Goal: Task Accomplishment & Management: Complete application form

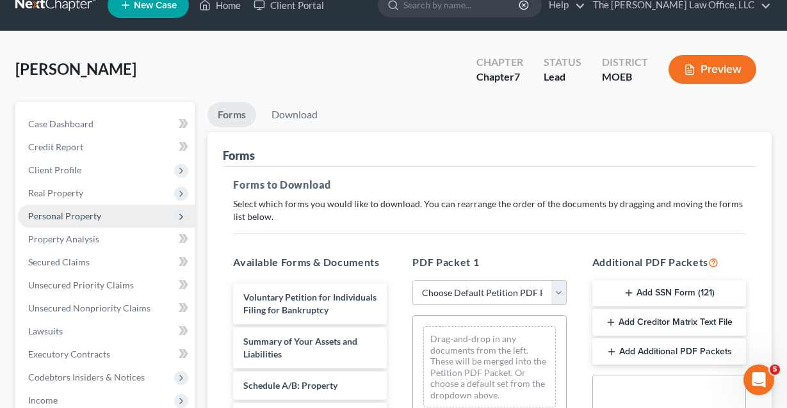
scroll to position [21, 0]
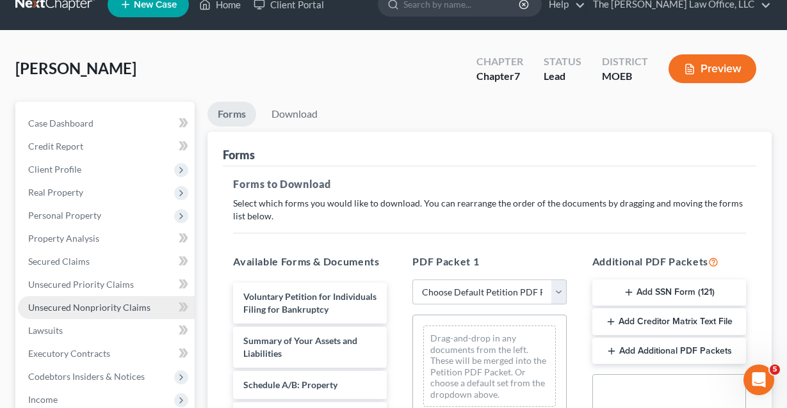
click at [81, 303] on span "Unsecured Nonpriority Claims" at bounding box center [89, 307] width 122 height 11
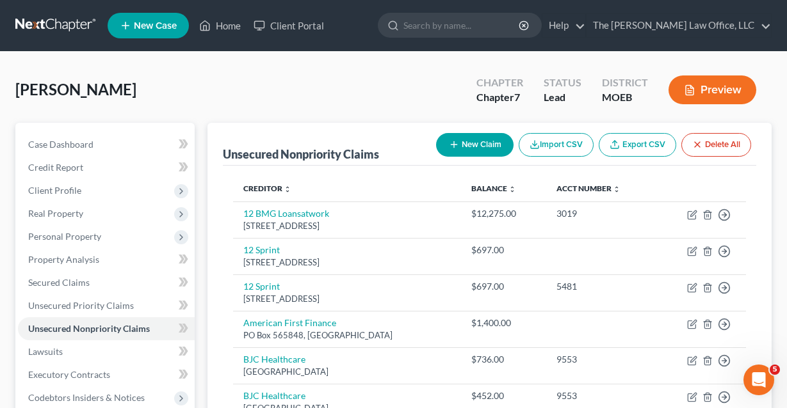
click at [483, 147] on button "New Claim" at bounding box center [474, 145] width 77 height 24
select select "0"
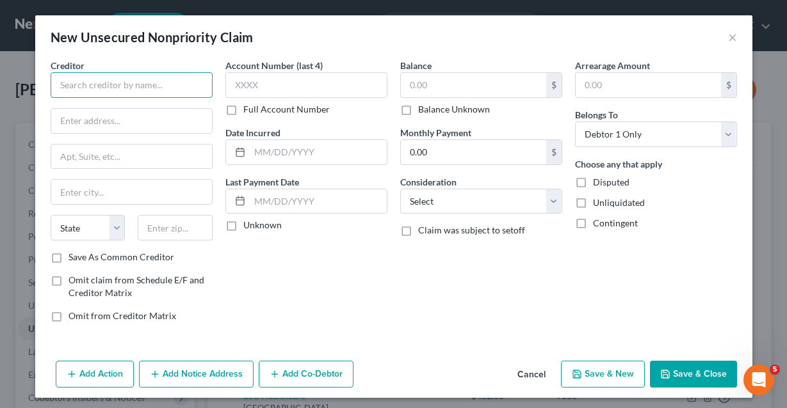
click at [128, 91] on input "text" at bounding box center [132, 85] width 162 height 26
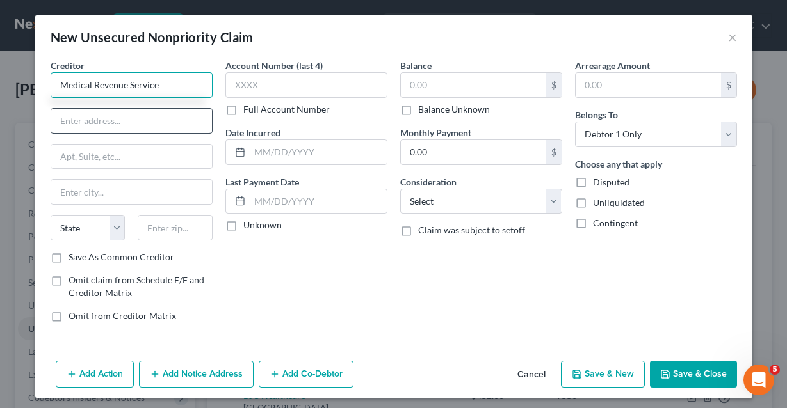
type input "Medical Revenue Service"
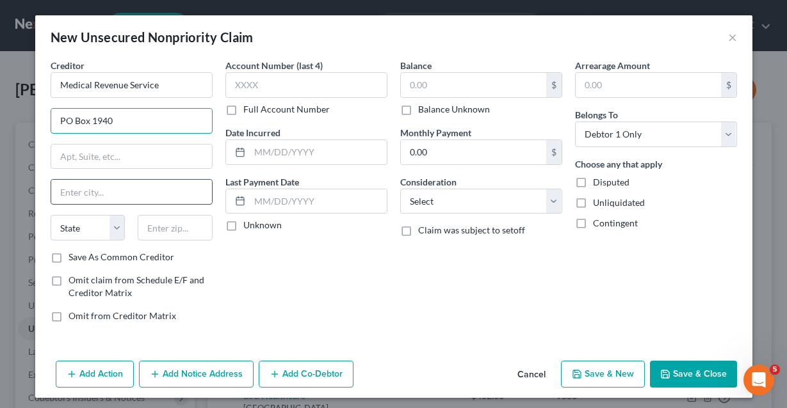
type input "PO Box 1940"
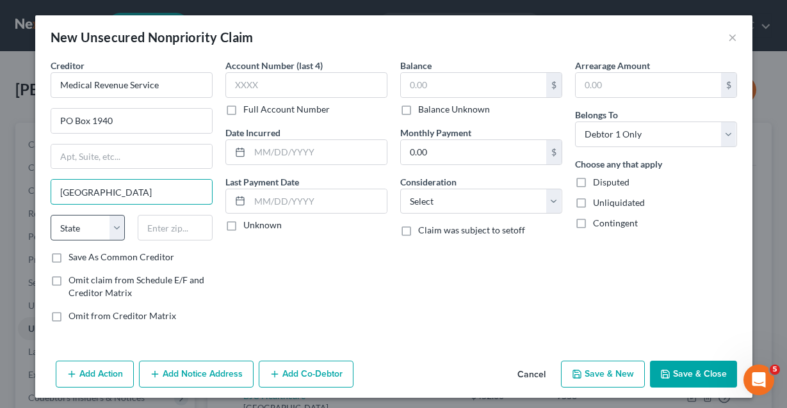
type input "[GEOGRAPHIC_DATA]"
select select "9"
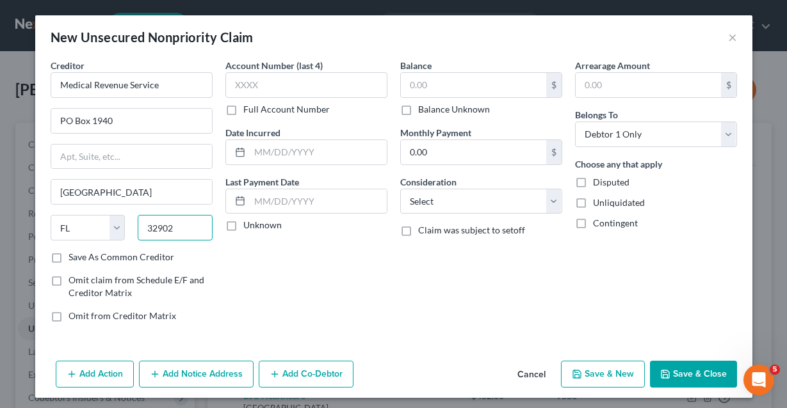
type input "32902"
click at [338, 72] on div "Account Number (last 4) Full Account Number" at bounding box center [306, 87] width 162 height 57
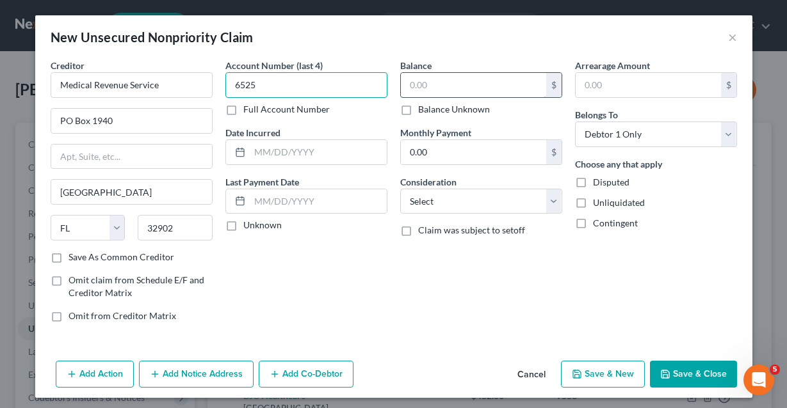
type input "6525"
click at [467, 84] on input "text" at bounding box center [473, 85] width 145 height 24
type input "378.63"
click at [676, 376] on button "Save & Close" at bounding box center [693, 374] width 87 height 27
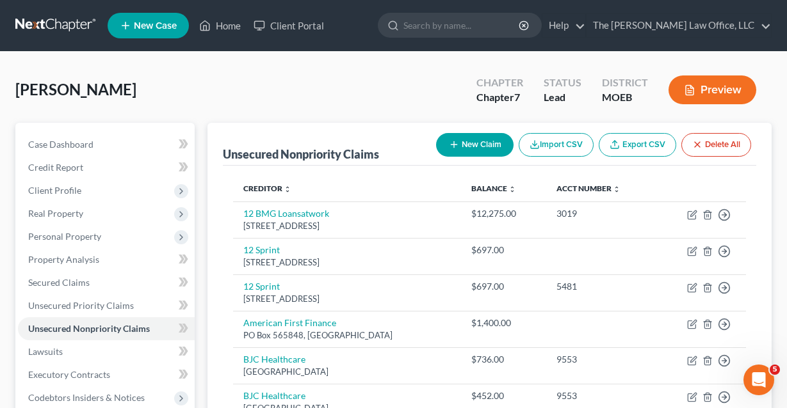
click at [463, 141] on button "New Claim" at bounding box center [474, 145] width 77 height 24
select select "0"
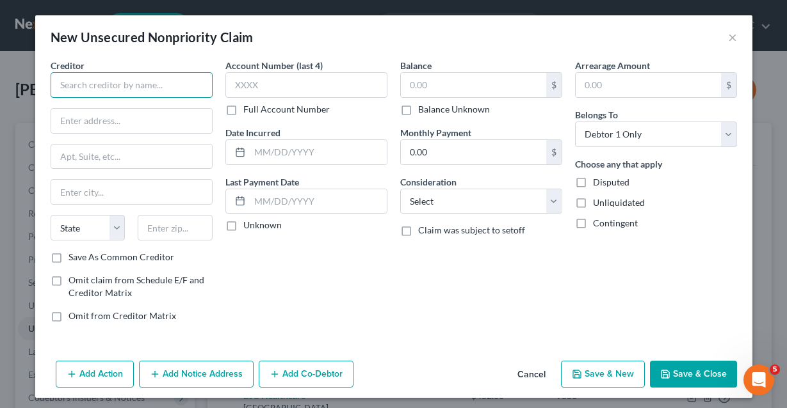
click at [177, 92] on input "text" at bounding box center [132, 85] width 162 height 26
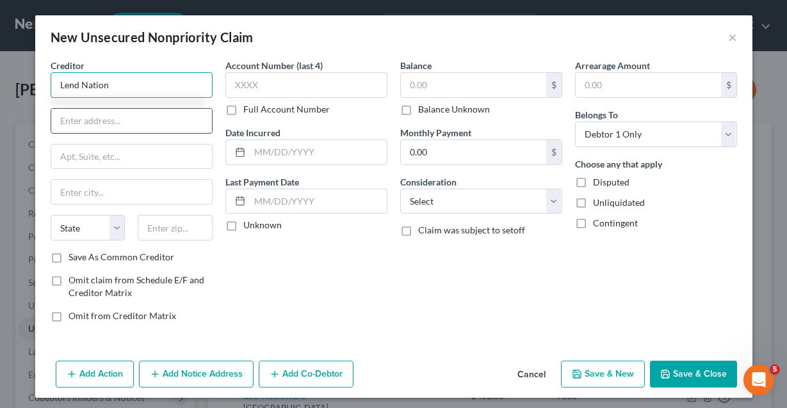
type input "Lend Nation"
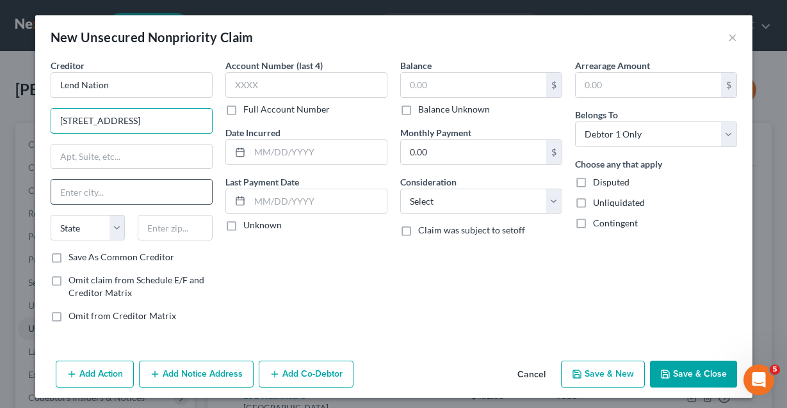
type input "[STREET_ADDRESS]"
type input "Florissant"
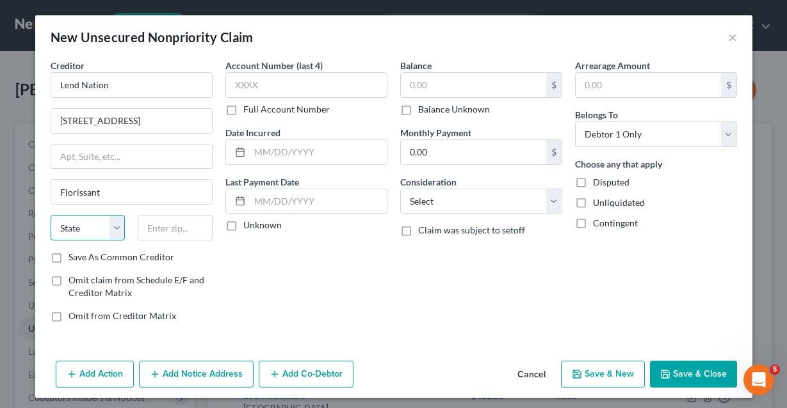
select select "26"
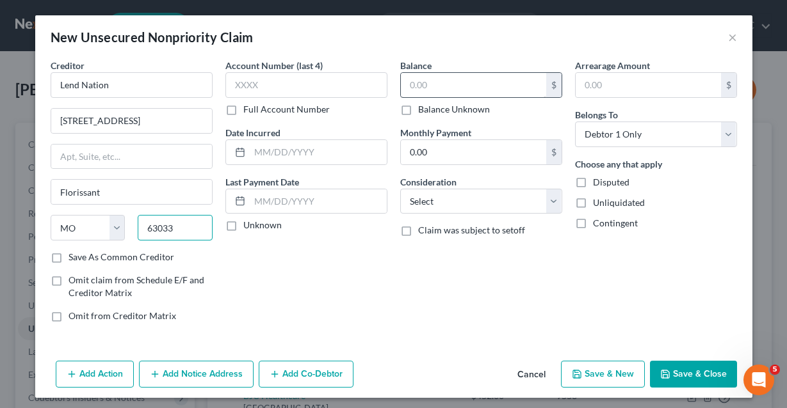
type input "63033"
click at [447, 90] on input "text" at bounding box center [473, 85] width 145 height 24
type input "842"
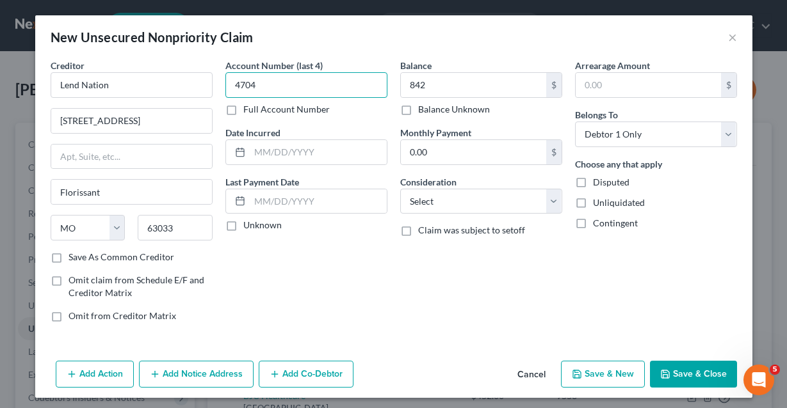
type input "4704"
click at [694, 365] on button "Save & Close" at bounding box center [693, 374] width 87 height 27
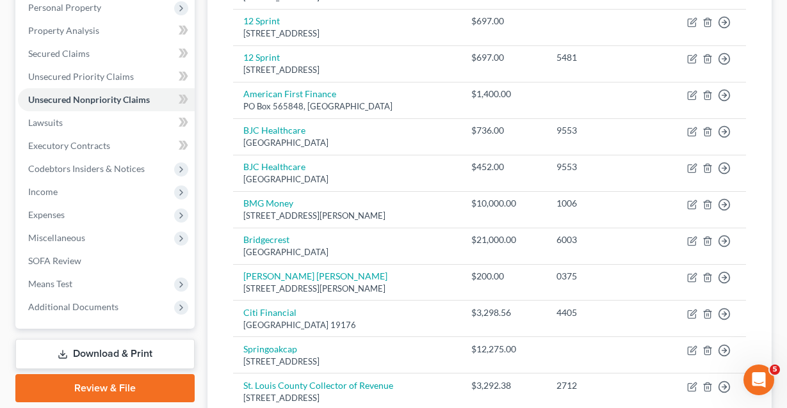
scroll to position [231, 0]
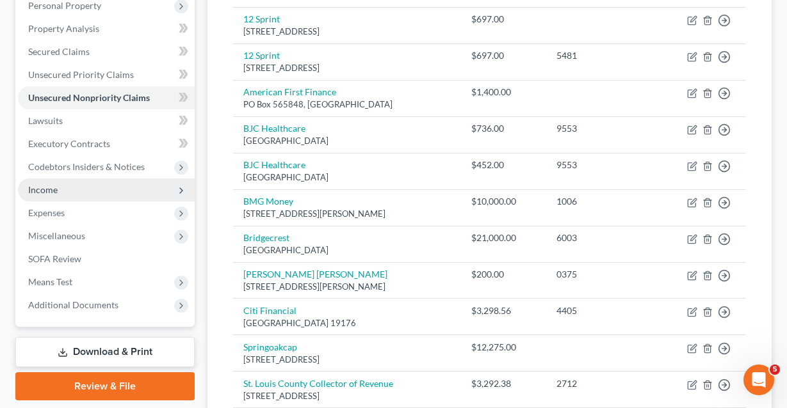
click at [93, 183] on span "Income" at bounding box center [106, 190] width 177 height 23
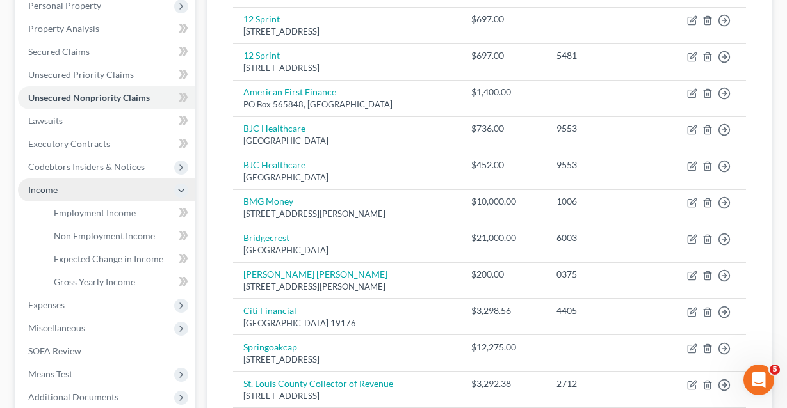
click at [92, 184] on span "Income" at bounding box center [106, 190] width 177 height 23
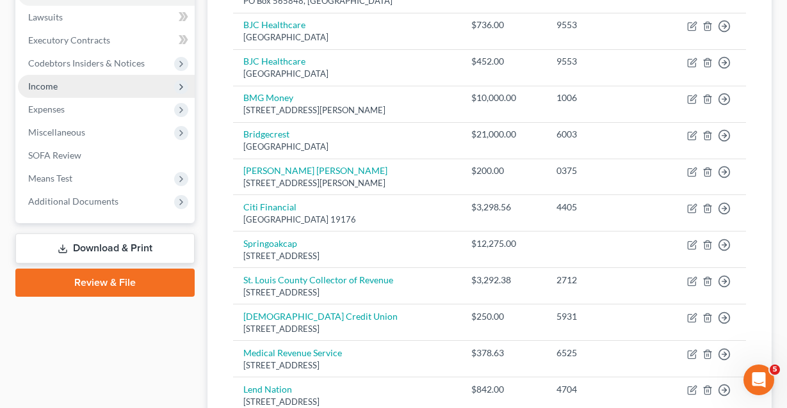
scroll to position [356, 0]
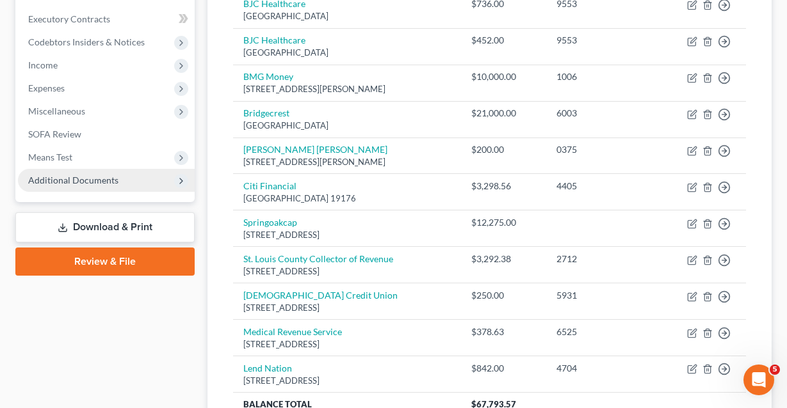
click at [77, 172] on span "Additional Documents" at bounding box center [106, 180] width 177 height 23
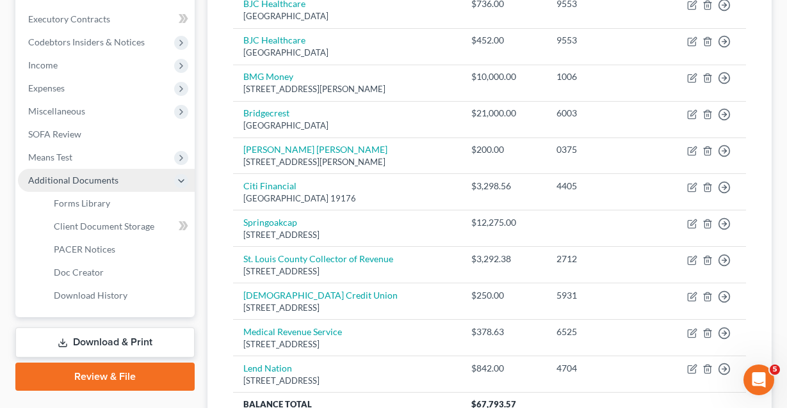
click at [77, 172] on span "Additional Documents" at bounding box center [106, 180] width 177 height 23
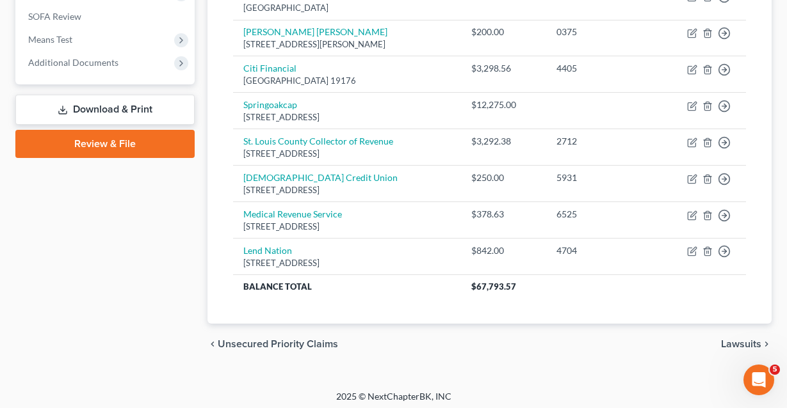
scroll to position [473, 0]
click at [743, 340] on span "Lawsuits" at bounding box center [741, 345] width 40 height 10
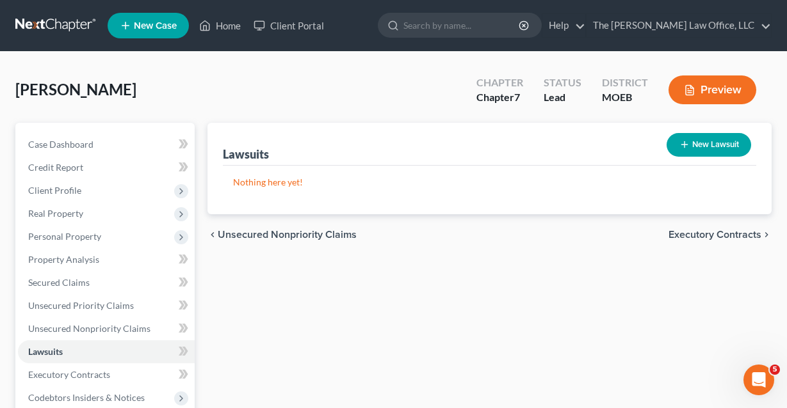
click at [729, 236] on span "Executory Contracts" at bounding box center [714, 235] width 93 height 10
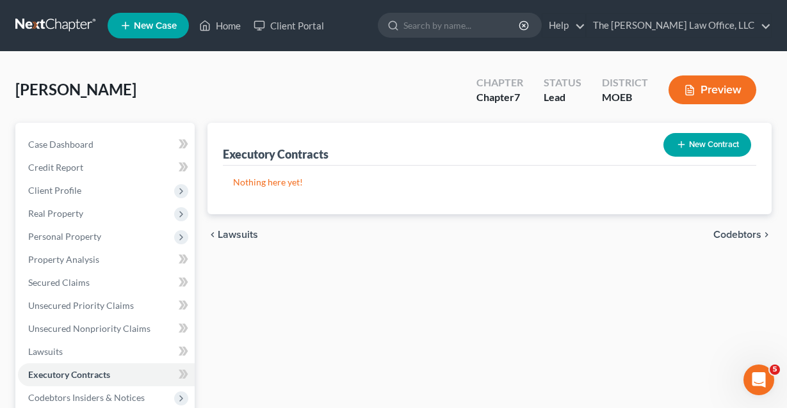
click at [729, 236] on span "Codebtors" at bounding box center [737, 235] width 48 height 10
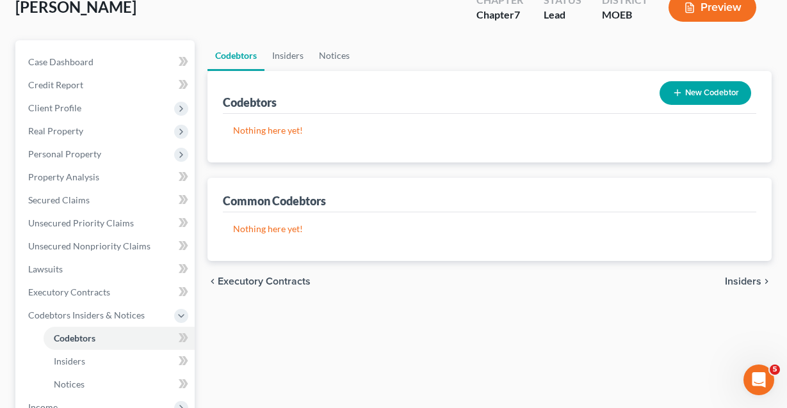
scroll to position [207, 0]
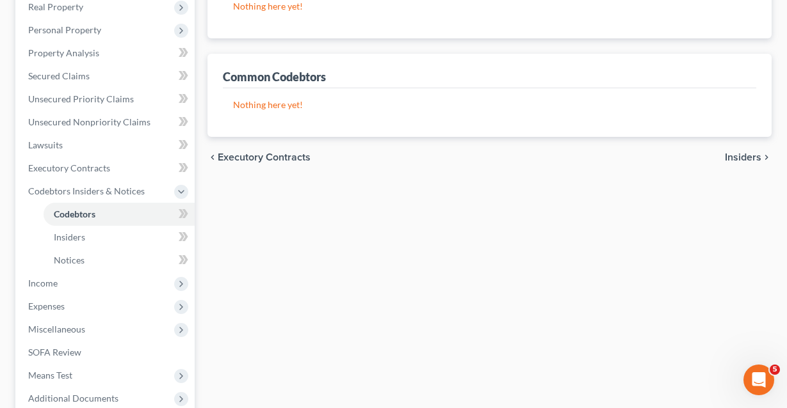
click at [739, 153] on span "Insiders" at bounding box center [742, 157] width 36 height 10
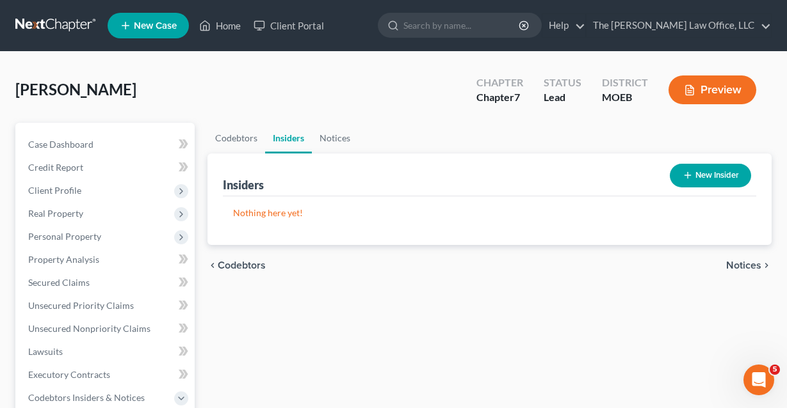
click at [736, 268] on span "Notices" at bounding box center [743, 265] width 35 height 10
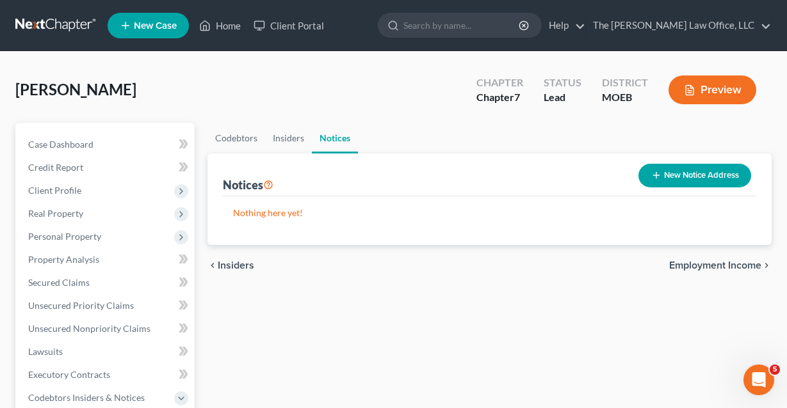
click at [736, 266] on span "Employment Income" at bounding box center [715, 265] width 92 height 10
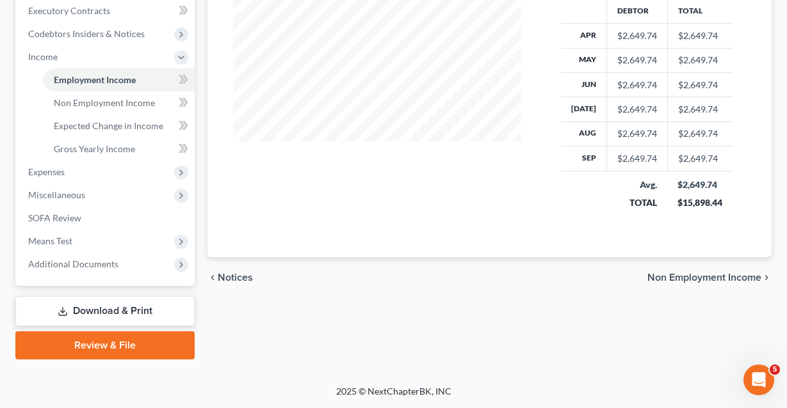
scroll to position [364, 0]
click at [728, 280] on span "Non Employment Income" at bounding box center [704, 278] width 114 height 10
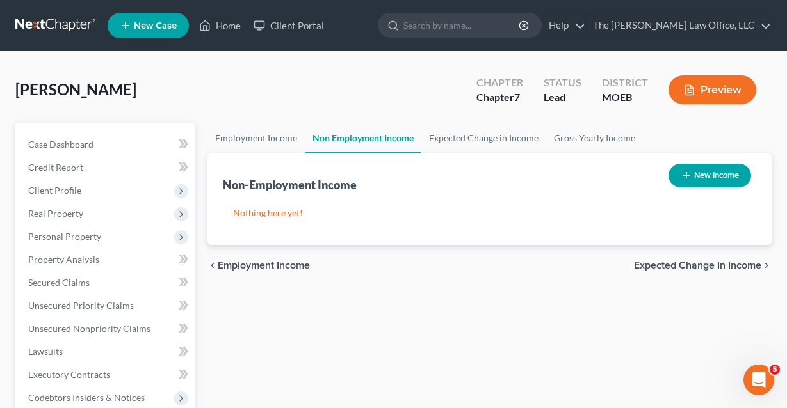
click at [723, 267] on span "Expected Change in Income" at bounding box center [697, 265] width 127 height 10
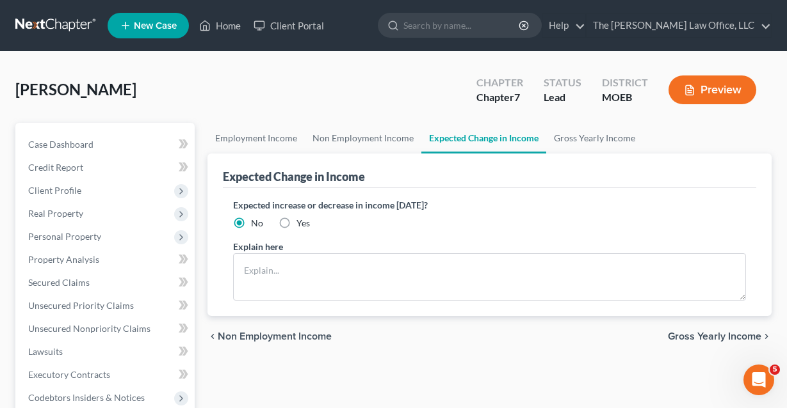
click at [704, 339] on span "Gross Yearly Income" at bounding box center [713, 337] width 93 height 10
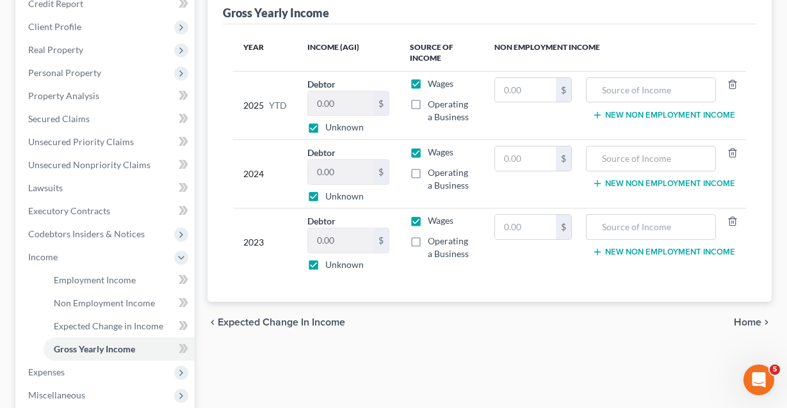
scroll to position [164, 0]
click at [746, 324] on span "Home" at bounding box center [747, 322] width 28 height 10
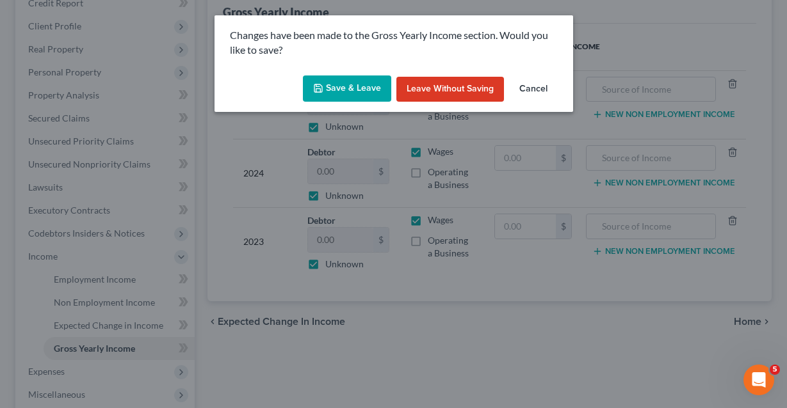
click at [368, 89] on button "Save & Leave" at bounding box center [347, 89] width 88 height 27
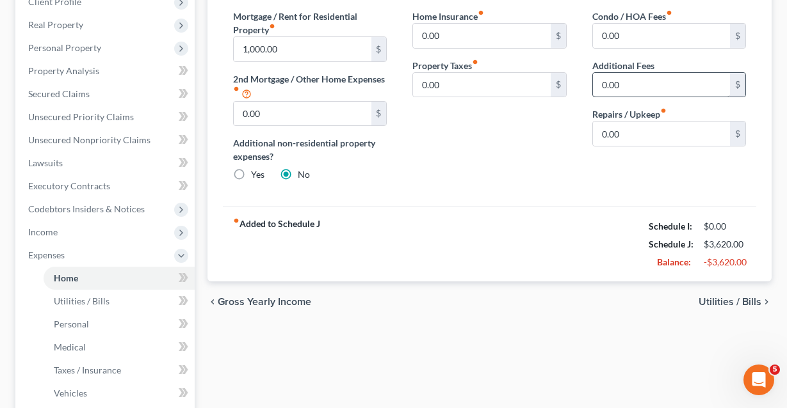
scroll to position [227, 0]
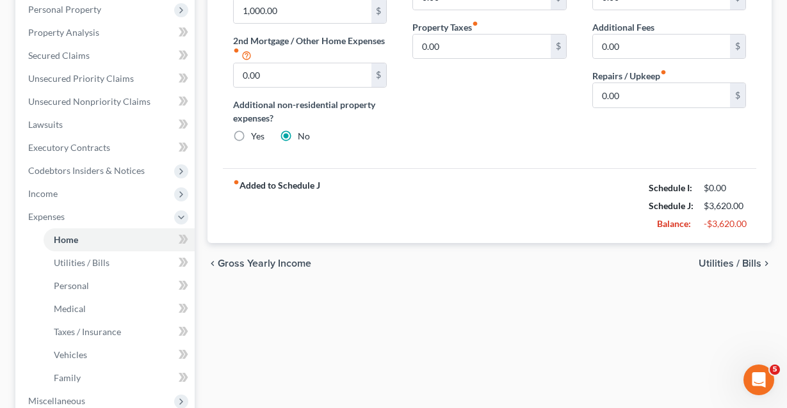
click at [727, 266] on span "Utilities / Bills" at bounding box center [729, 264] width 63 height 10
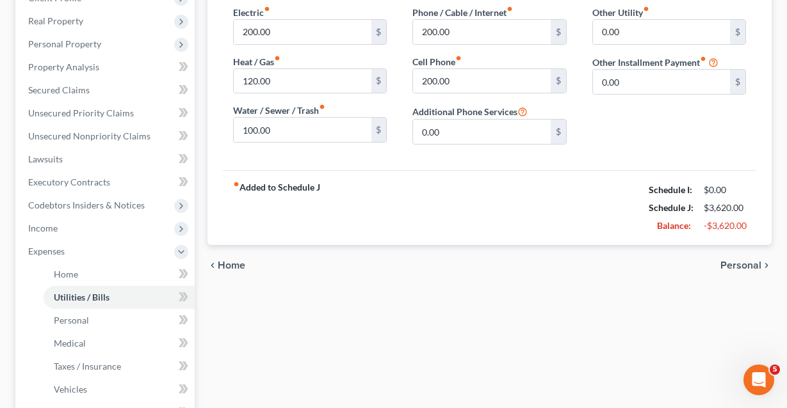
scroll to position [226, 0]
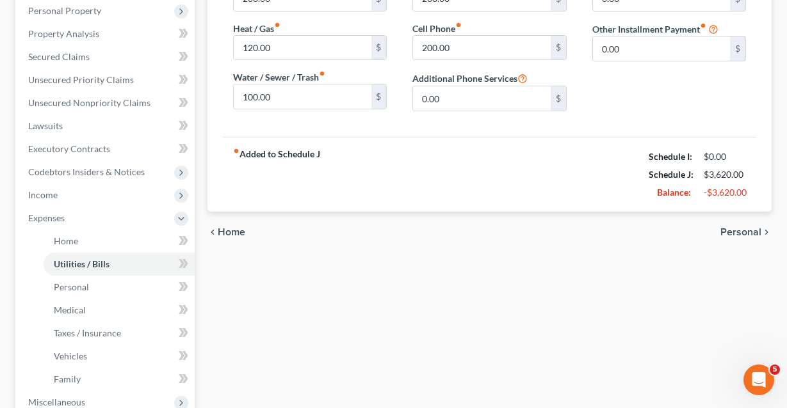
click at [749, 230] on span "Personal" at bounding box center [740, 232] width 41 height 10
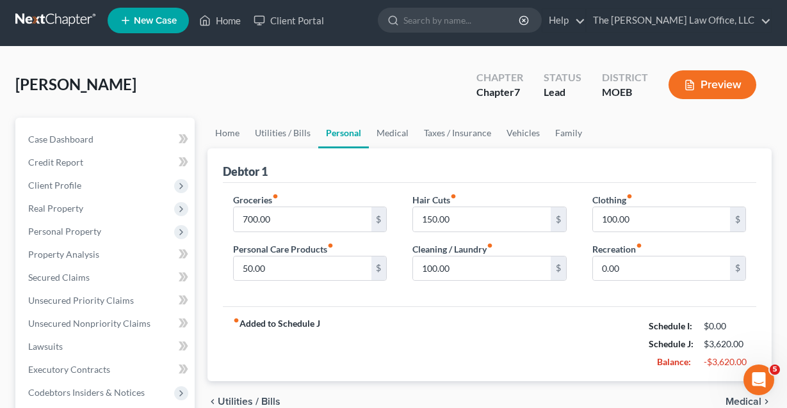
scroll to position [127, 0]
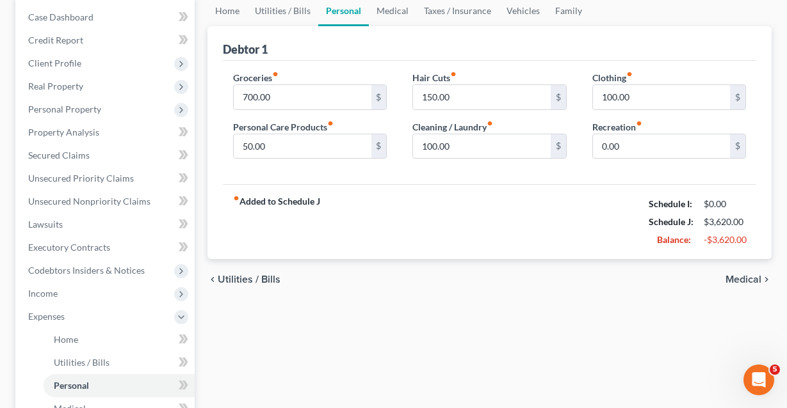
click at [734, 284] on span "Medical" at bounding box center [743, 280] width 36 height 10
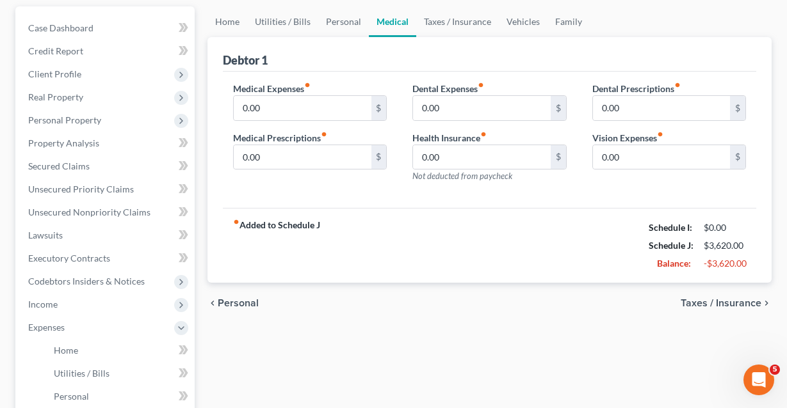
scroll to position [126, 0]
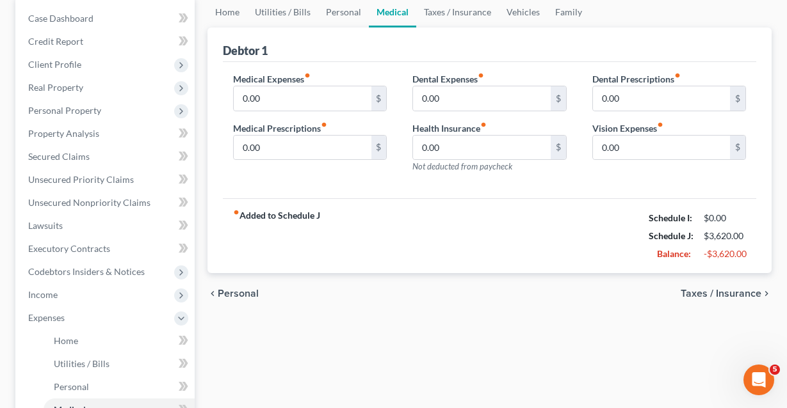
click at [729, 298] on span "Taxes / Insurance" at bounding box center [720, 294] width 81 height 10
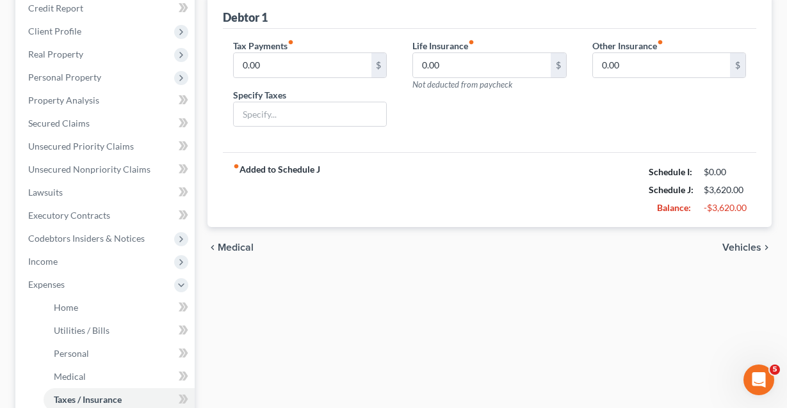
scroll to position [178, 0]
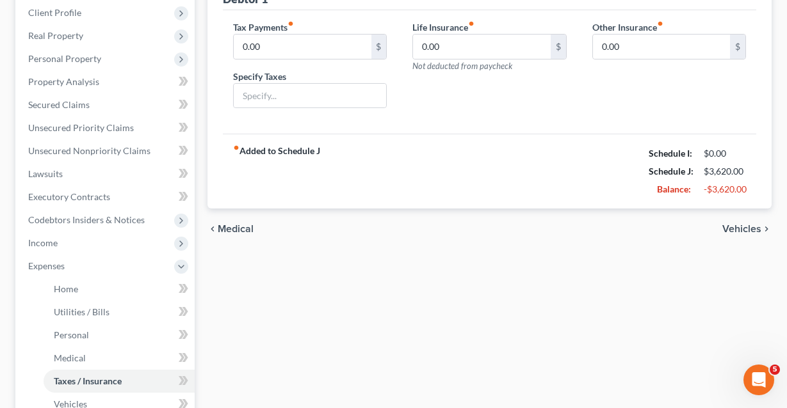
click at [739, 232] on span "Vehicles" at bounding box center [741, 229] width 39 height 10
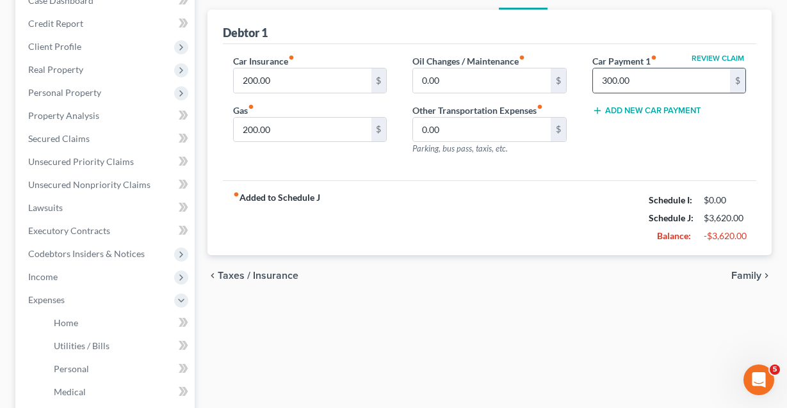
scroll to position [178, 0]
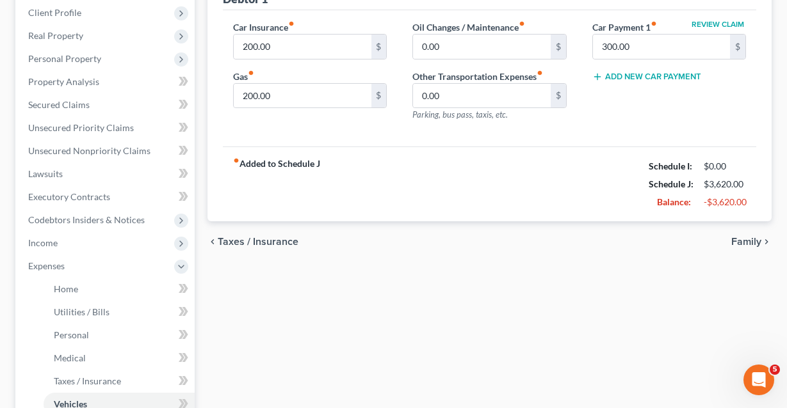
click at [736, 241] on span "Family" at bounding box center [746, 242] width 30 height 10
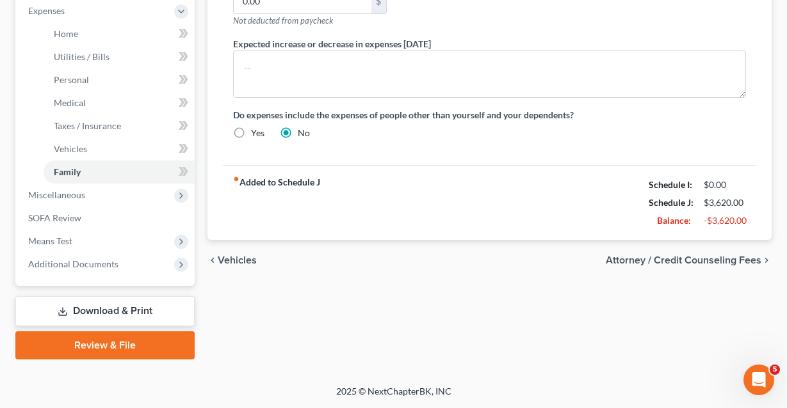
scroll to position [433, 0]
click at [722, 262] on span "Attorney / Credit Counseling Fees" at bounding box center [683, 260] width 156 height 10
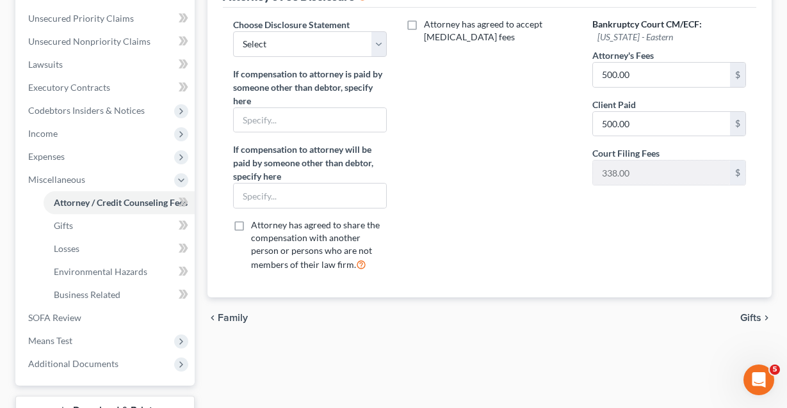
scroll to position [320, 0]
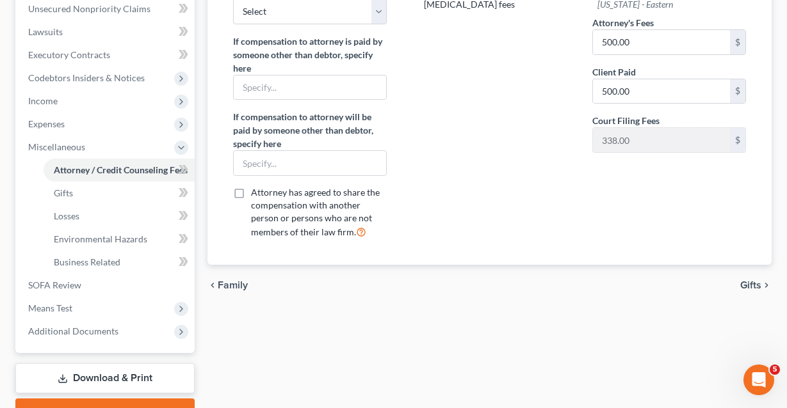
click at [749, 284] on span "Gifts" at bounding box center [750, 285] width 21 height 10
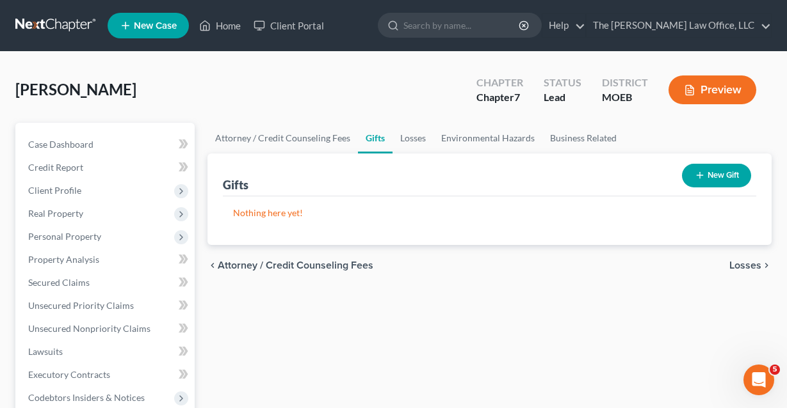
click at [747, 264] on span "Losses" at bounding box center [745, 265] width 32 height 10
click at [747, 264] on span "Environmental Hazards" at bounding box center [707, 265] width 108 height 10
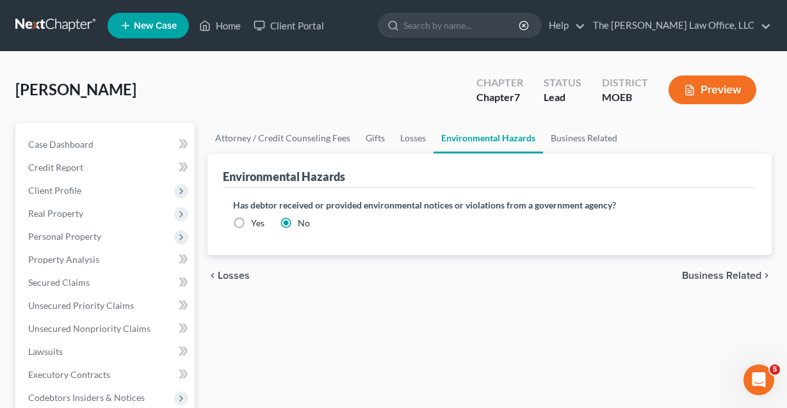
click at [733, 277] on span "Business Related" at bounding box center [721, 276] width 79 height 10
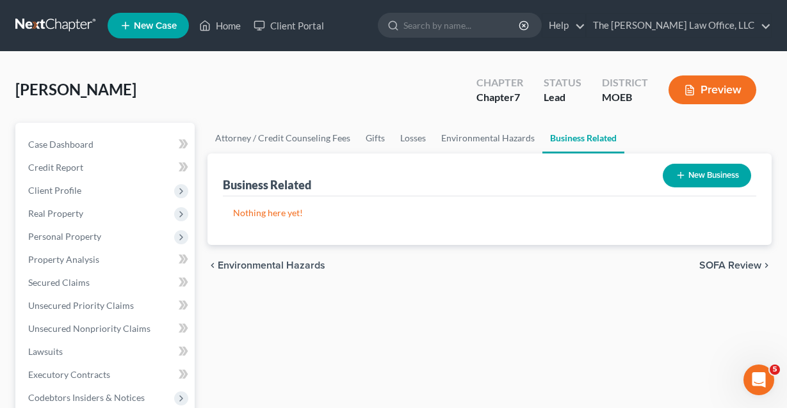
click at [749, 266] on span "SOFA Review" at bounding box center [730, 265] width 62 height 10
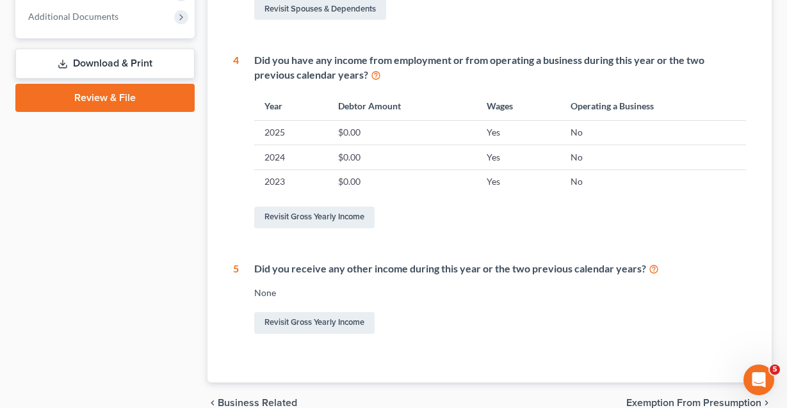
scroll to position [580, 0]
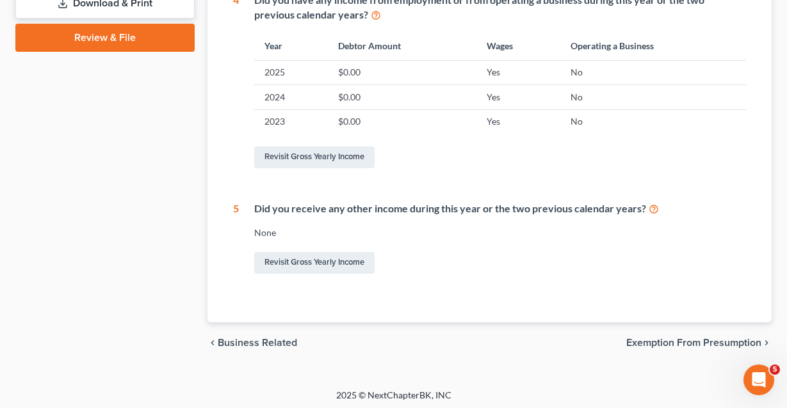
click at [689, 340] on span "Exemption from Presumption" at bounding box center [693, 343] width 135 height 10
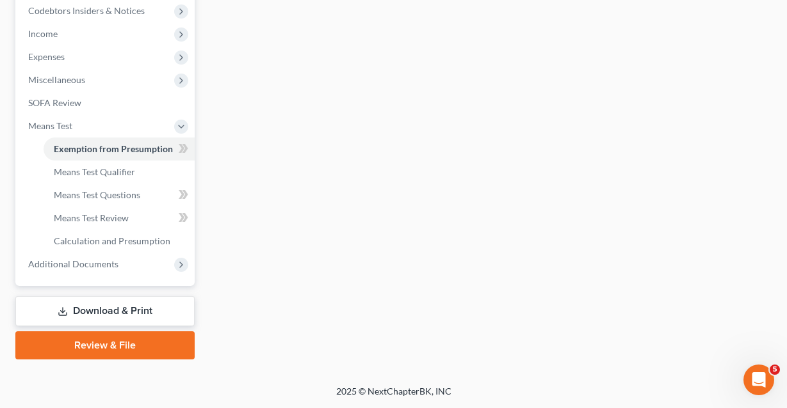
radio input "true"
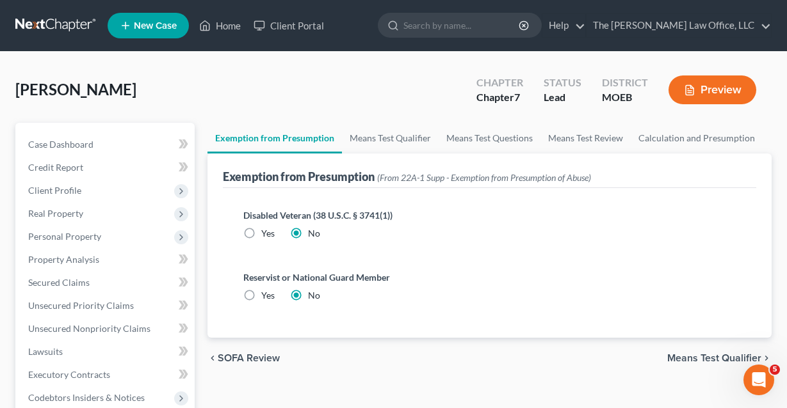
click at [689, 355] on span "Means Test Qualifier" at bounding box center [714, 358] width 94 height 10
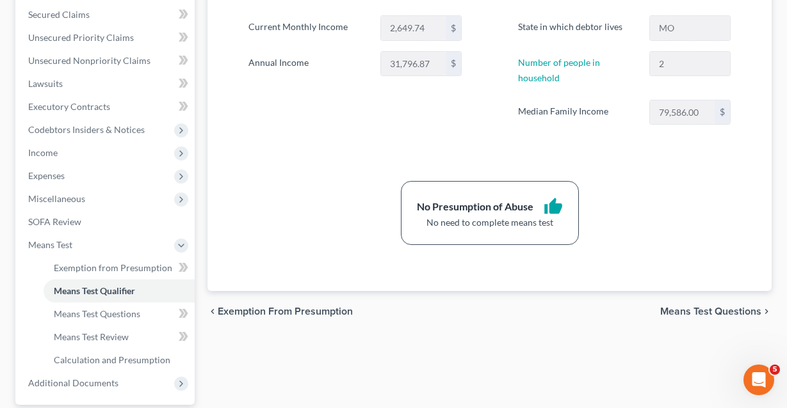
scroll to position [260, 0]
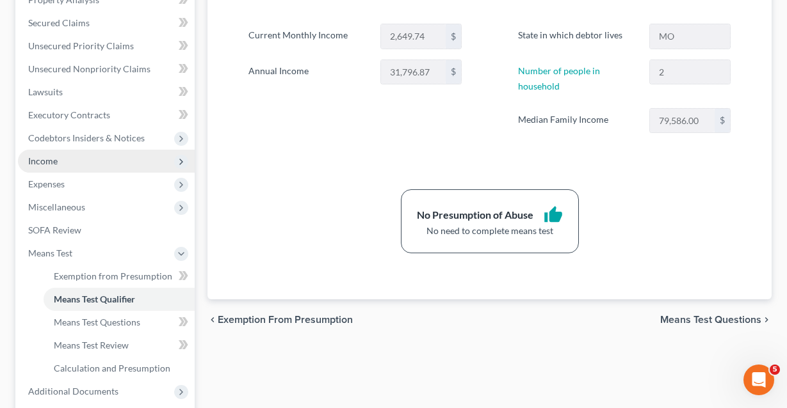
click at [72, 159] on span "Income" at bounding box center [106, 161] width 177 height 23
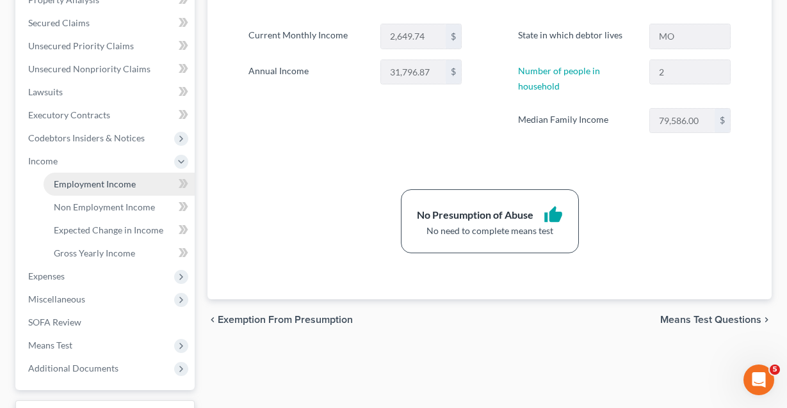
click at [70, 182] on span "Employment Income" at bounding box center [95, 184] width 82 height 11
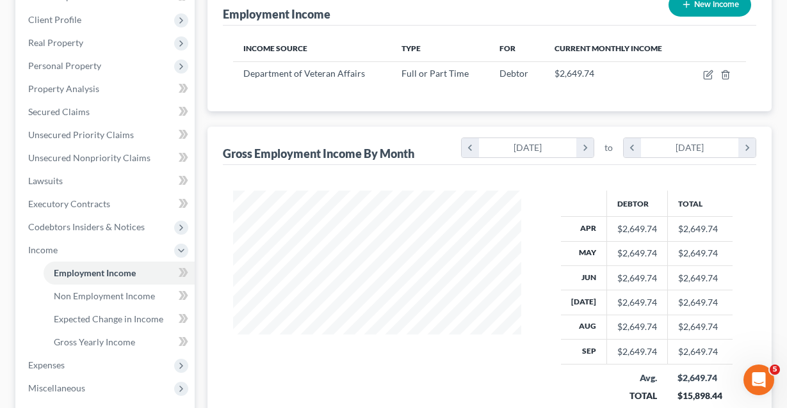
scroll to position [173, 0]
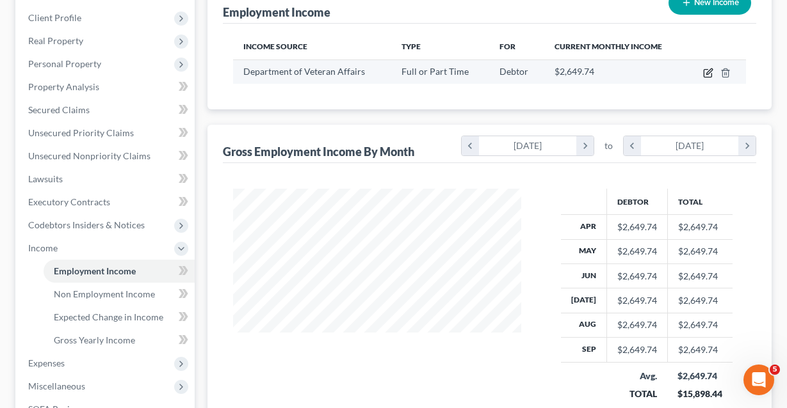
click at [707, 75] on icon "button" at bounding box center [708, 73] width 10 height 10
select select "0"
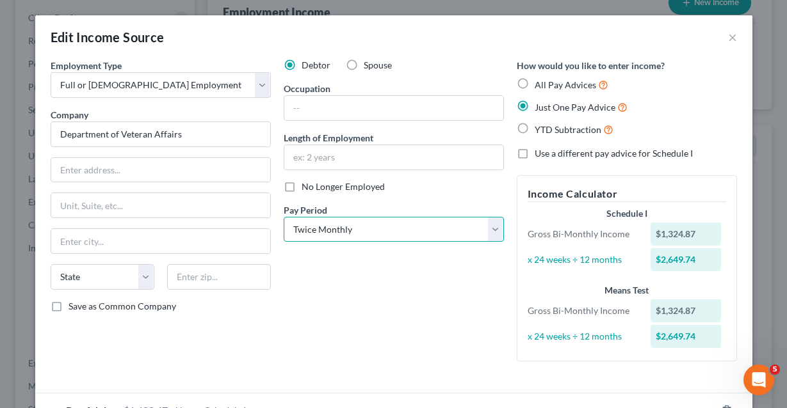
select select "2"
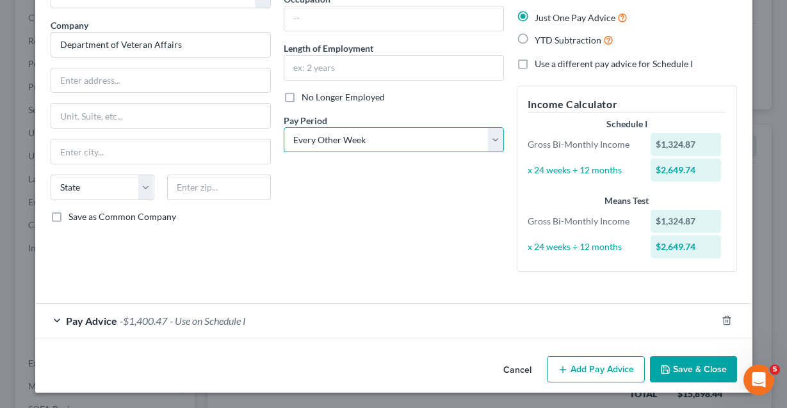
scroll to position [88, 0]
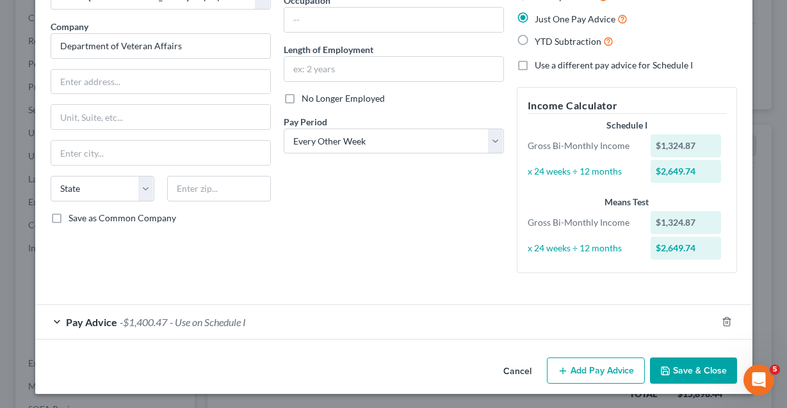
click at [666, 362] on button "Save & Close" at bounding box center [693, 371] width 87 height 27
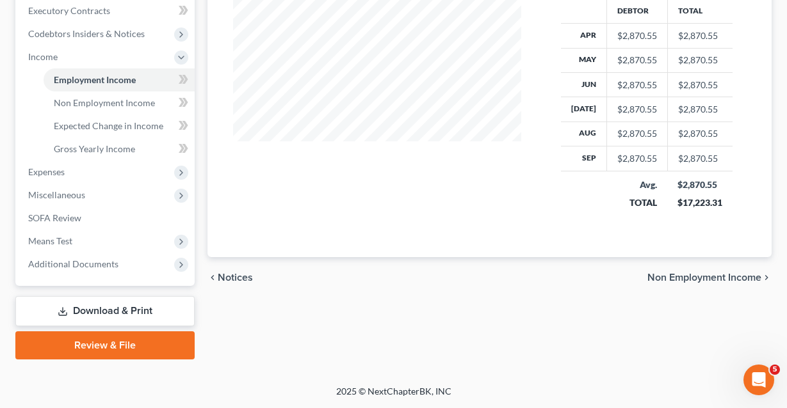
scroll to position [364, 0]
click at [703, 279] on span "Non Employment Income" at bounding box center [704, 278] width 114 height 10
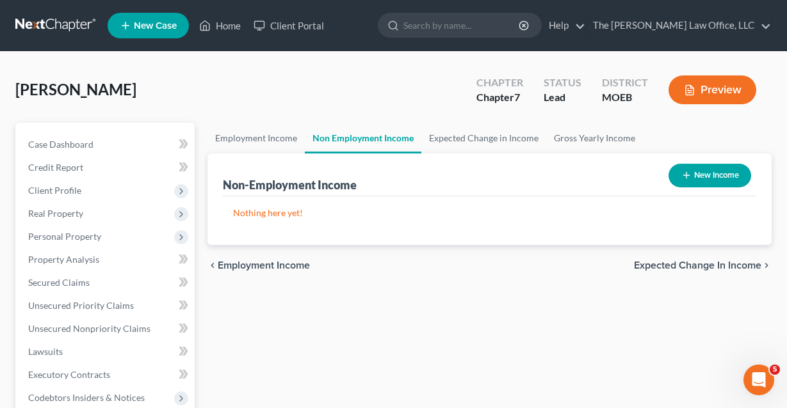
click at [700, 269] on span "Expected Change in Income" at bounding box center [697, 265] width 127 height 10
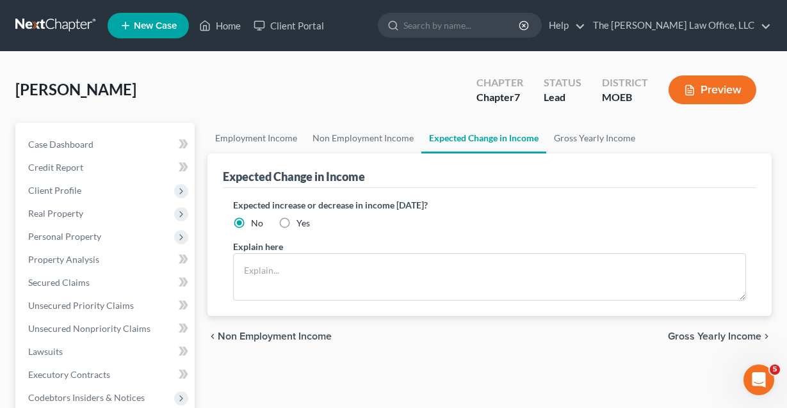
click at [698, 332] on span "Gross Yearly Income" at bounding box center [713, 337] width 93 height 10
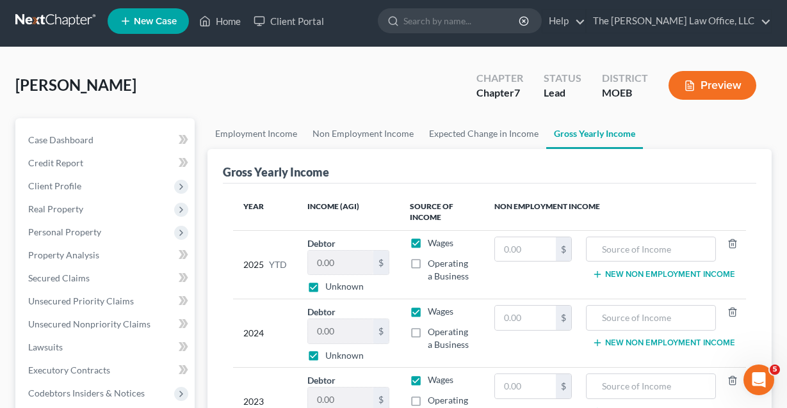
scroll to position [314, 0]
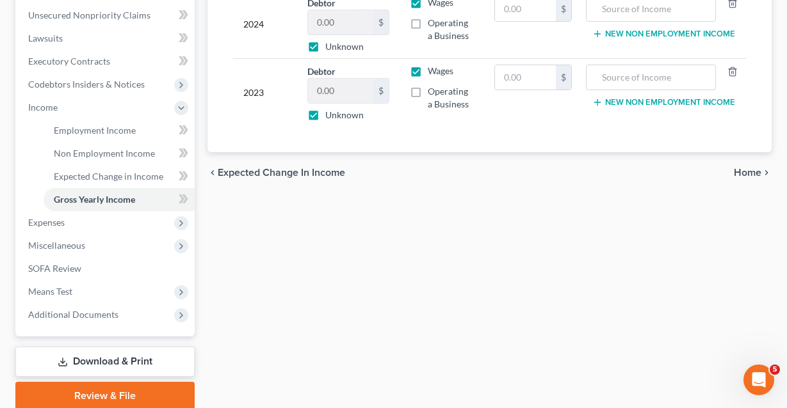
click at [748, 177] on span "Home" at bounding box center [747, 173] width 28 height 10
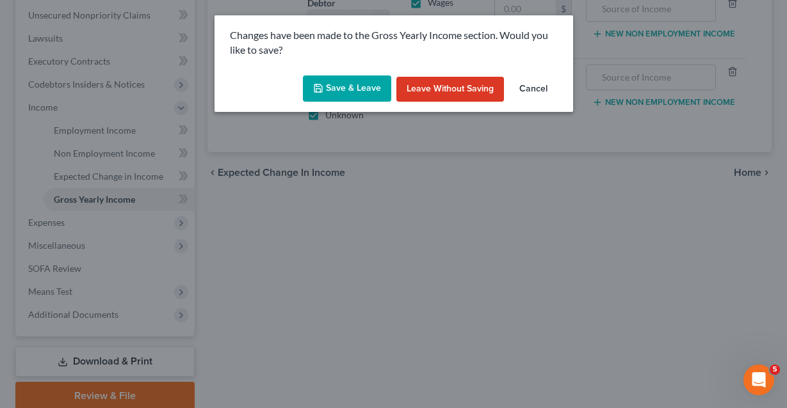
click at [362, 83] on button "Save & Leave" at bounding box center [347, 89] width 88 height 27
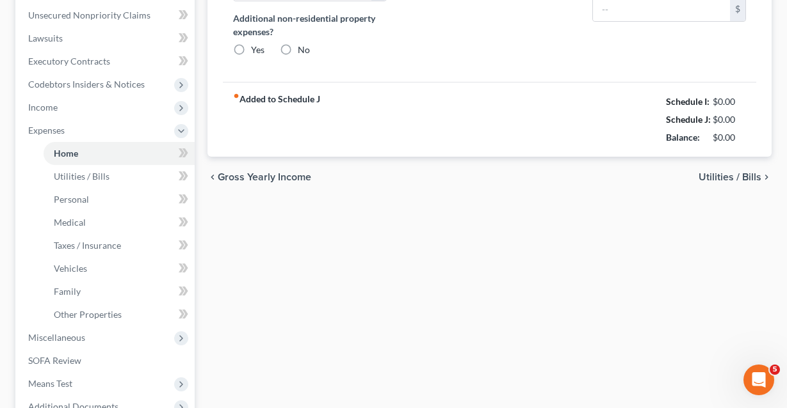
type input "1,000.00"
type input "0.00"
radio input "true"
type input "0.00"
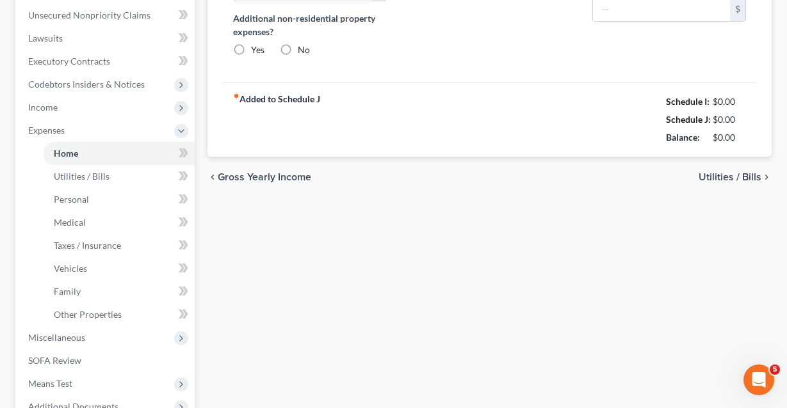
type input "0.00"
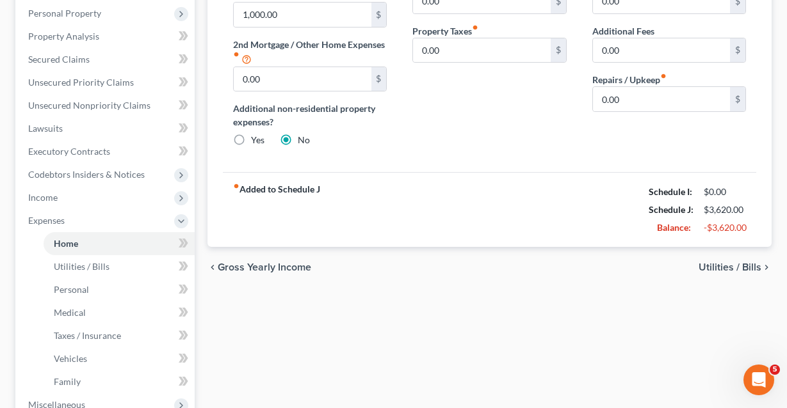
scroll to position [326, 0]
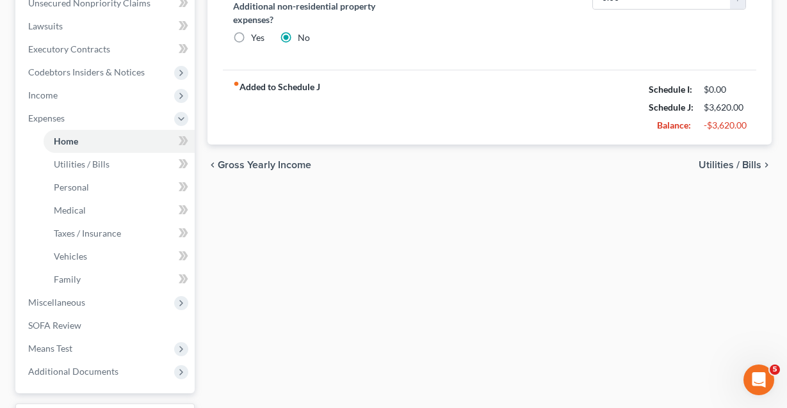
click at [738, 163] on span "Utilities / Bills" at bounding box center [729, 165] width 63 height 10
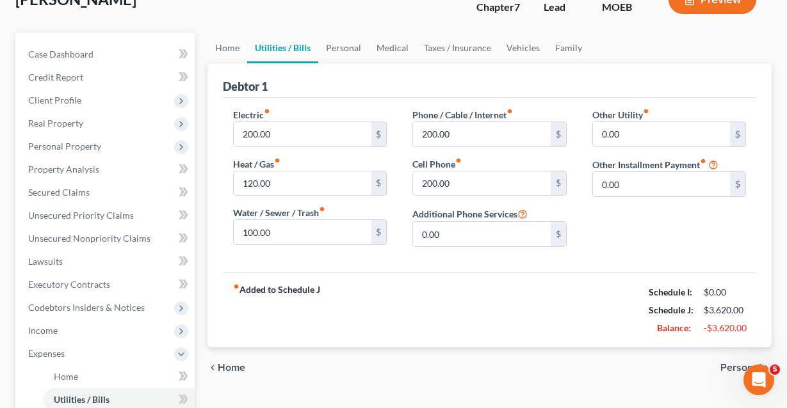
scroll to position [352, 0]
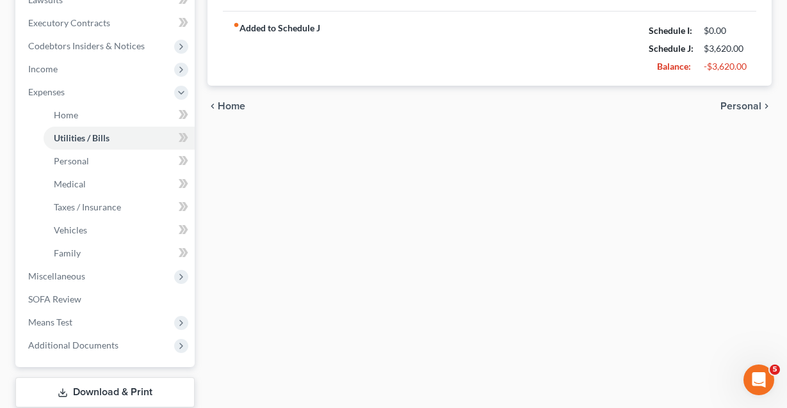
click at [736, 103] on span "Personal" at bounding box center [740, 106] width 41 height 10
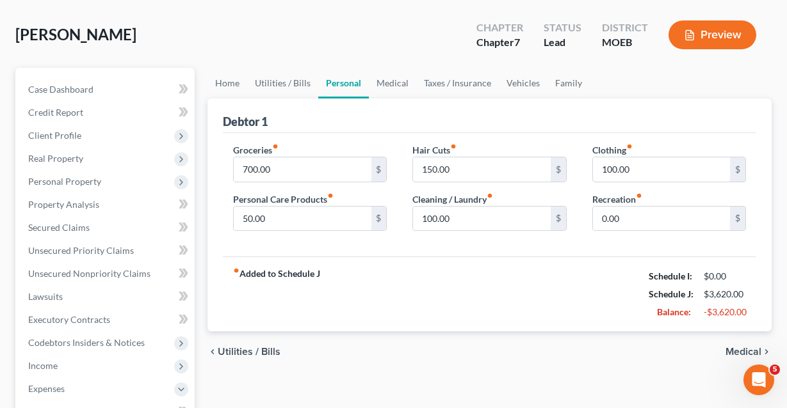
scroll to position [96, 0]
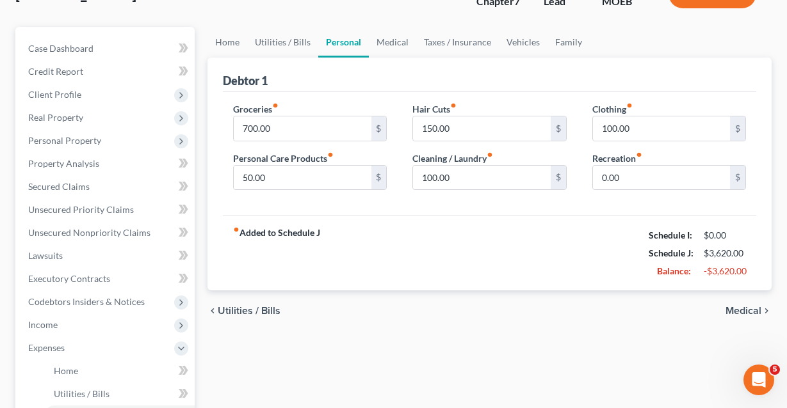
click at [739, 308] on span "Medical" at bounding box center [743, 311] width 36 height 10
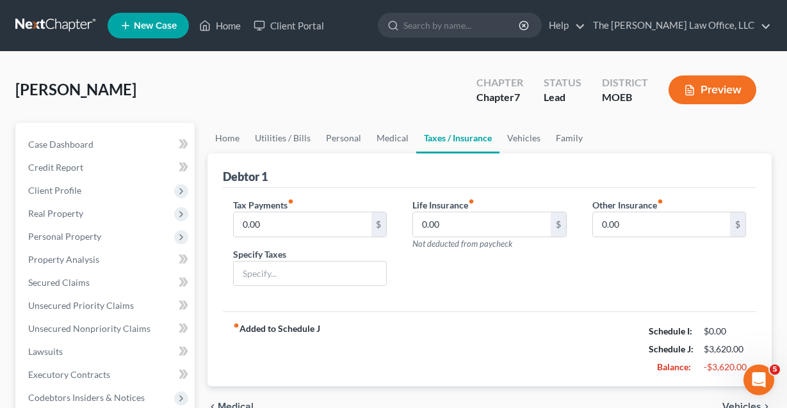
click at [732, 402] on span "Vehicles" at bounding box center [741, 407] width 39 height 10
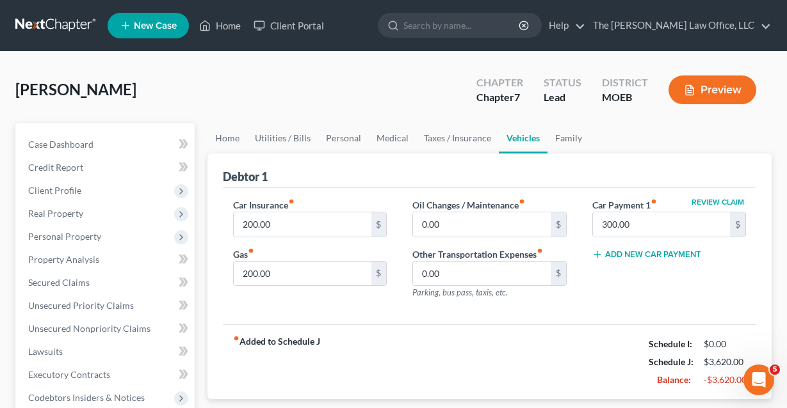
scroll to position [232, 0]
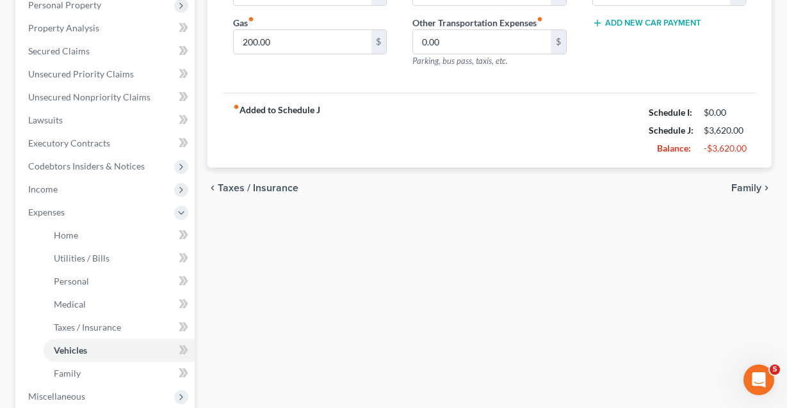
click at [753, 185] on span "Family" at bounding box center [746, 188] width 30 height 10
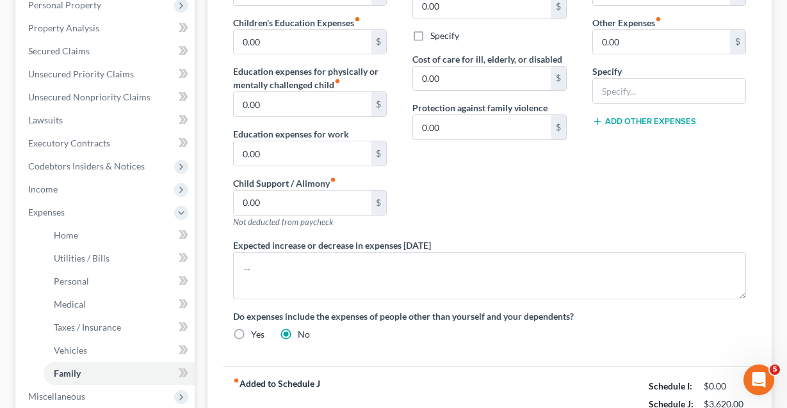
scroll to position [431, 0]
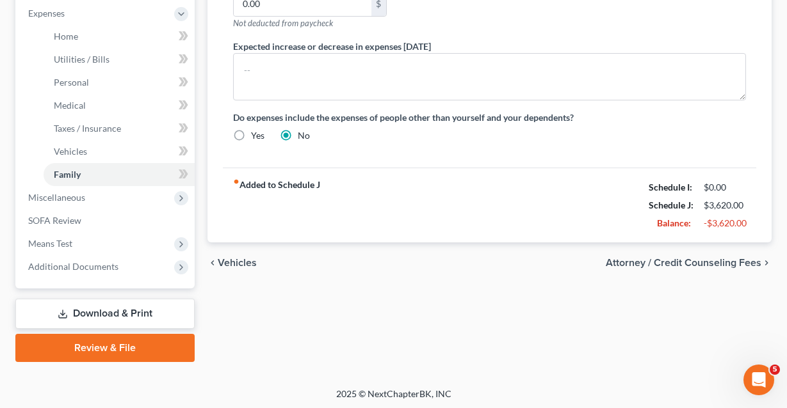
click at [702, 268] on span "Attorney / Credit Counseling Fees" at bounding box center [683, 263] width 156 height 10
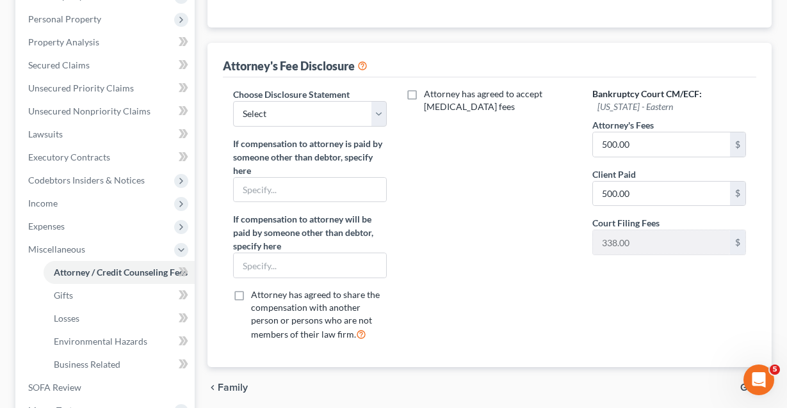
scroll to position [219, 0]
click at [745, 381] on span "Gifts" at bounding box center [750, 386] width 21 height 10
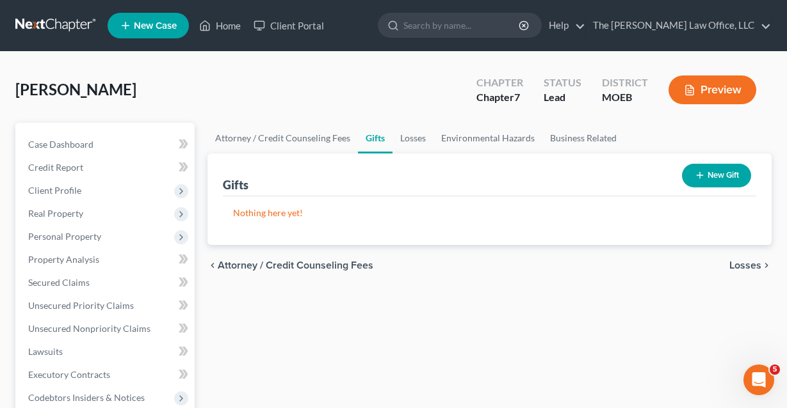
click at [746, 267] on span "Losses" at bounding box center [745, 265] width 32 height 10
click at [746, 268] on span "Environmental Hazards" at bounding box center [707, 265] width 108 height 10
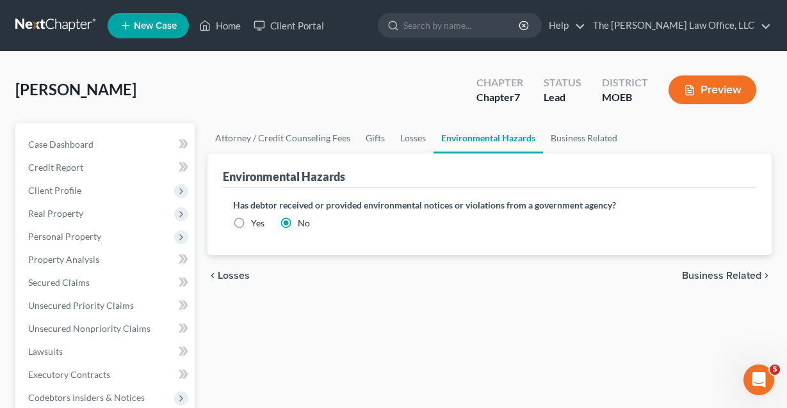
click at [737, 278] on span "Business Related" at bounding box center [721, 276] width 79 height 10
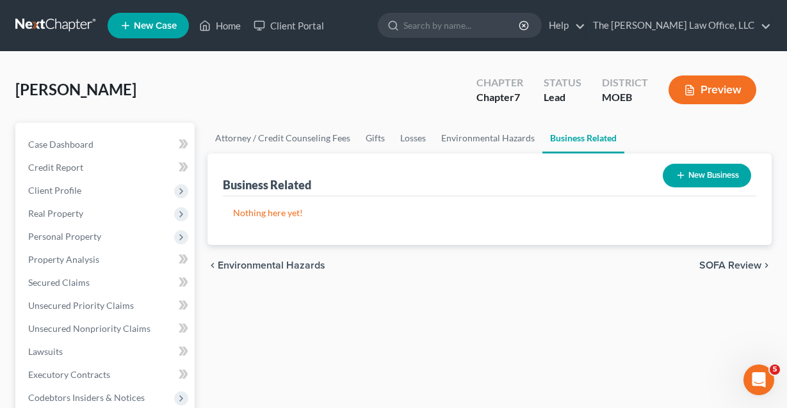
click at [737, 275] on div "chevron_left Environmental Hazards SOFA Review chevron_right" at bounding box center [489, 265] width 564 height 41
click at [736, 269] on span "SOFA Review" at bounding box center [730, 265] width 62 height 10
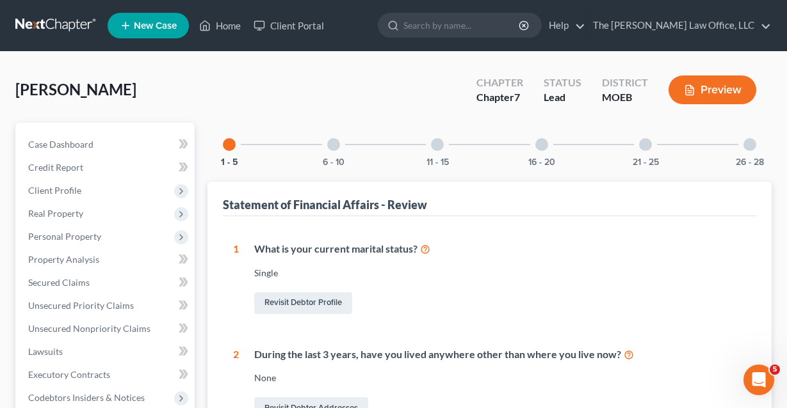
scroll to position [580, 0]
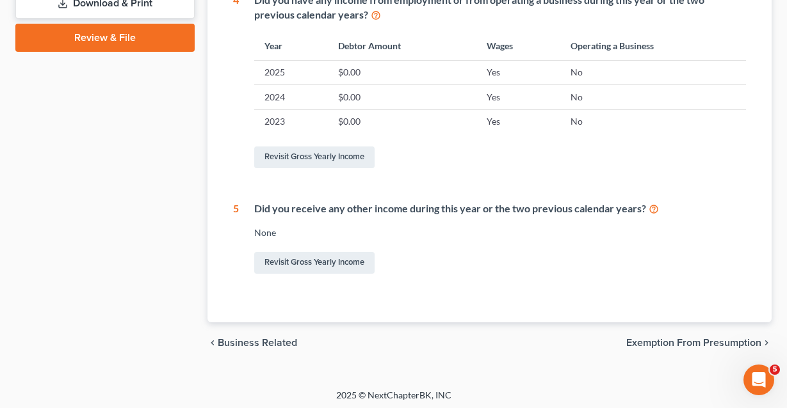
click at [681, 341] on span "Exemption from Presumption" at bounding box center [693, 343] width 135 height 10
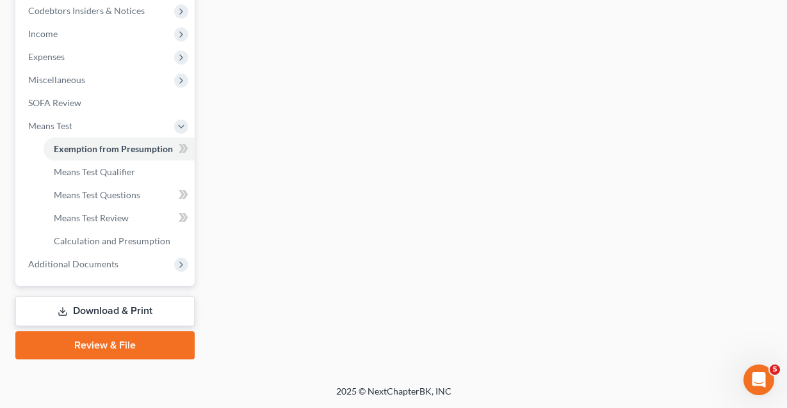
radio input "true"
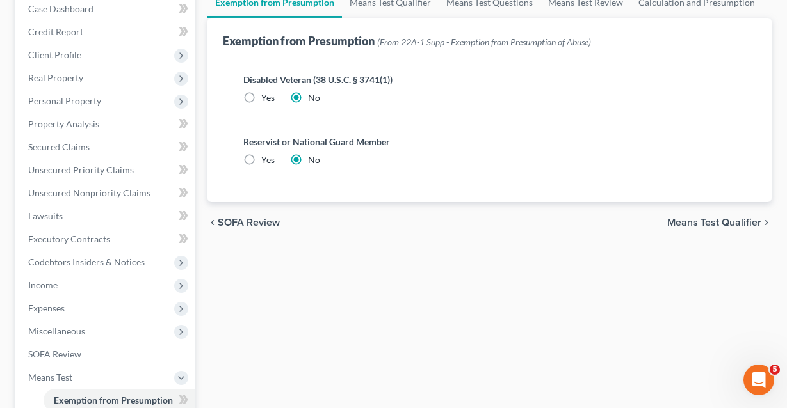
click at [686, 228] on span "Means Test Qualifier" at bounding box center [714, 223] width 94 height 10
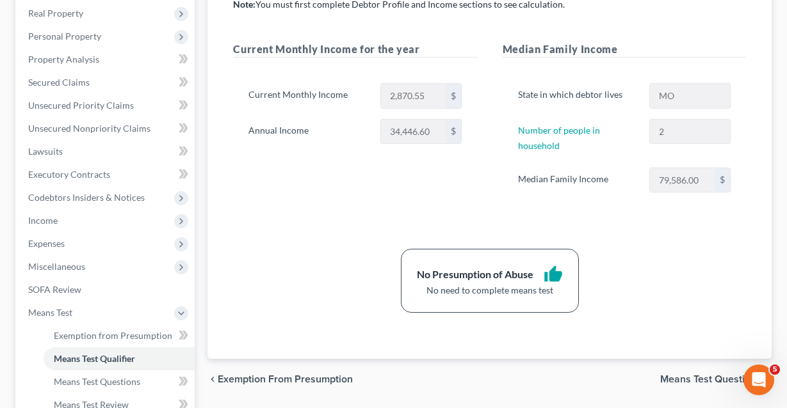
scroll to position [365, 0]
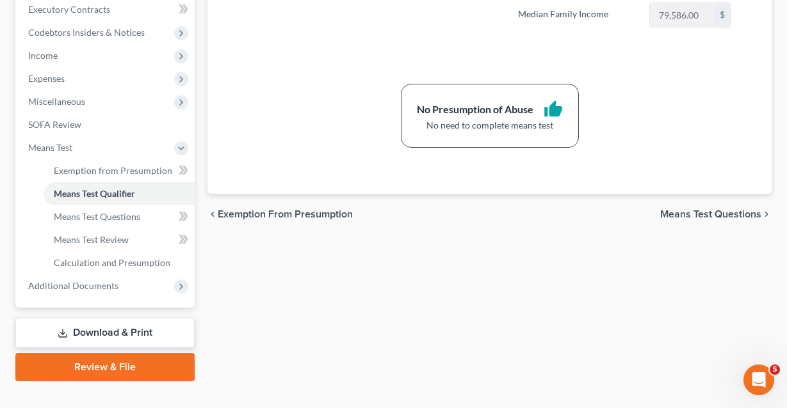
click at [685, 221] on div "chevron_left Exemption from Presumption Means Test Questions chevron_right" at bounding box center [489, 214] width 564 height 41
click at [684, 214] on span "Means Test Questions" at bounding box center [710, 214] width 101 height 10
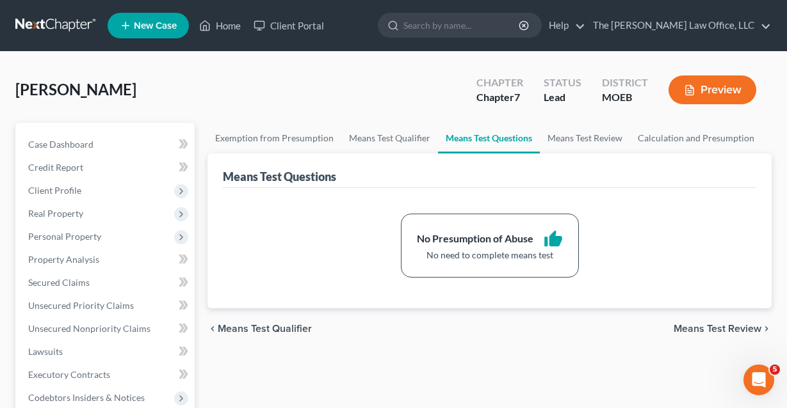
click at [693, 327] on span "Means Test Review" at bounding box center [717, 329] width 88 height 10
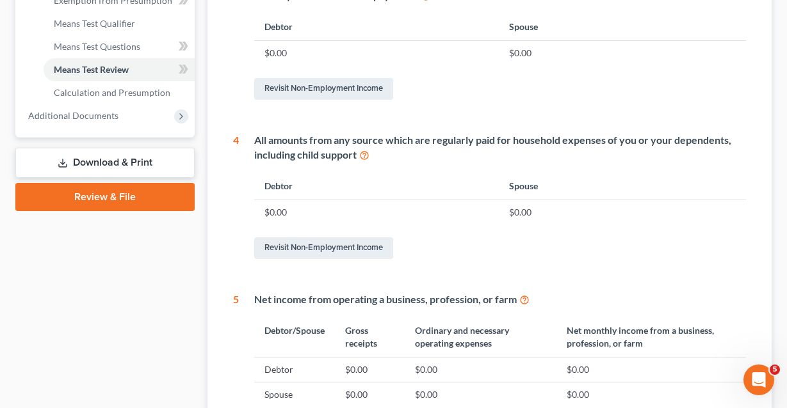
scroll to position [551, 0]
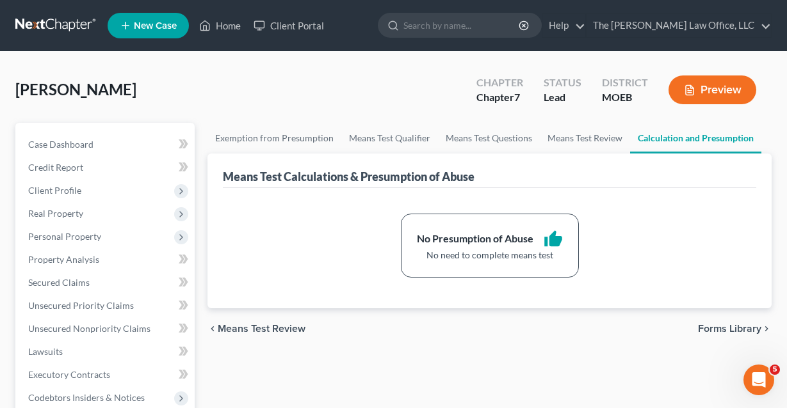
click at [709, 332] on span "Forms Library" at bounding box center [729, 329] width 63 height 10
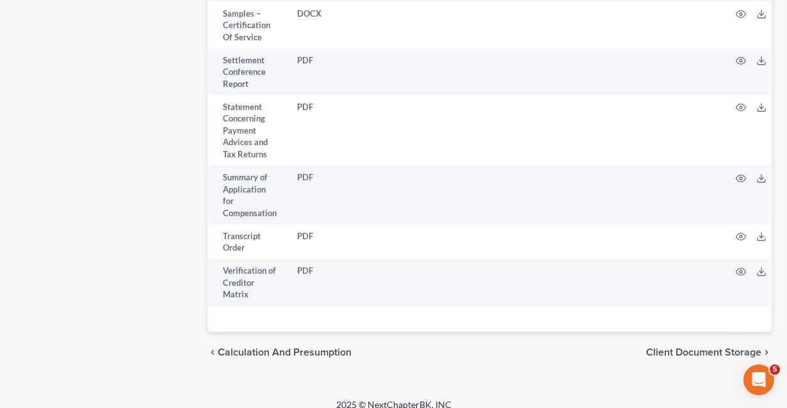
scroll to position [4331, 0]
click at [690, 349] on span "Client Document Storage" at bounding box center [703, 354] width 115 height 10
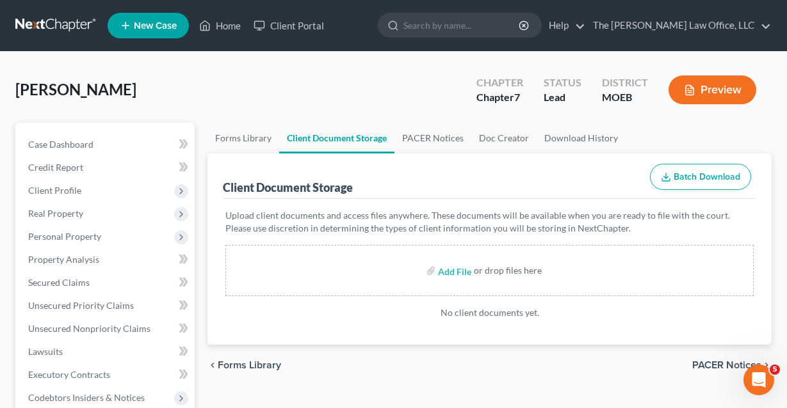
click at [698, 360] on span "PACER Notices" at bounding box center [726, 365] width 69 height 10
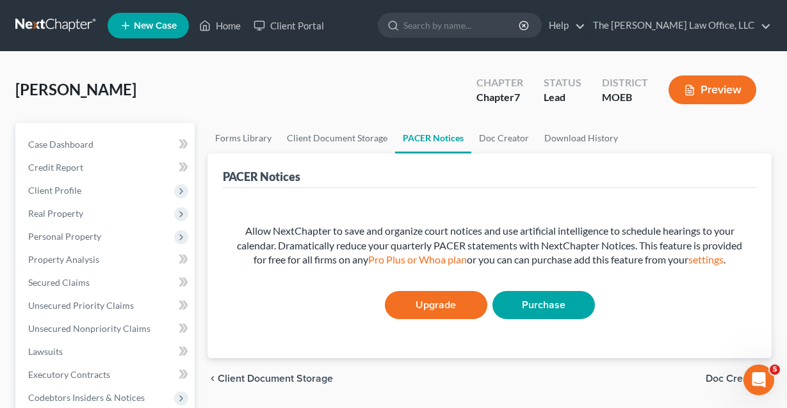
scroll to position [122, 0]
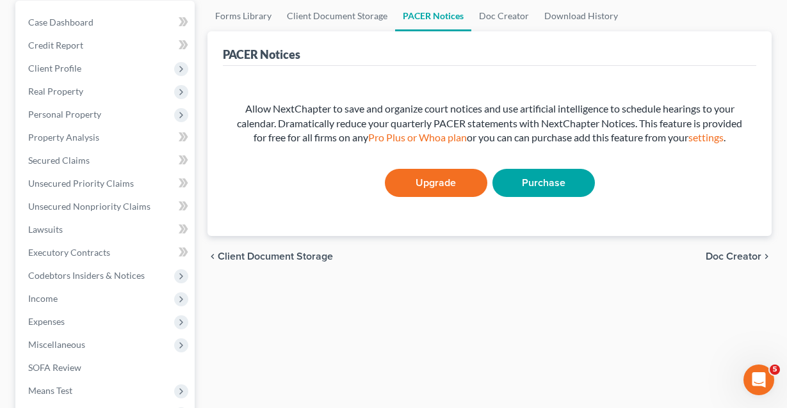
click at [724, 262] on span "Doc Creator" at bounding box center [733, 257] width 56 height 10
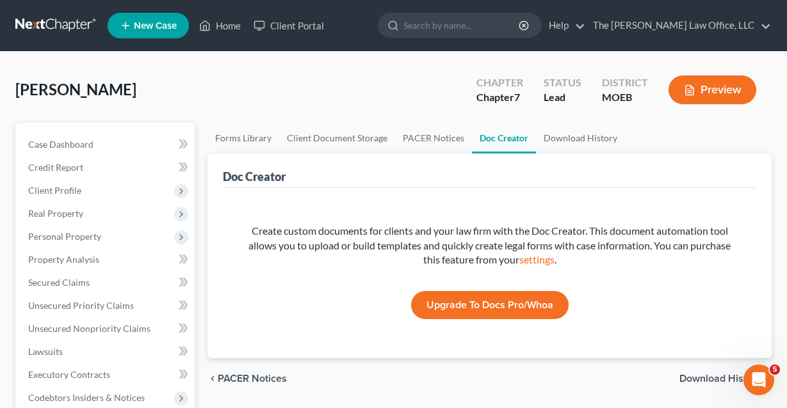
scroll to position [130, 0]
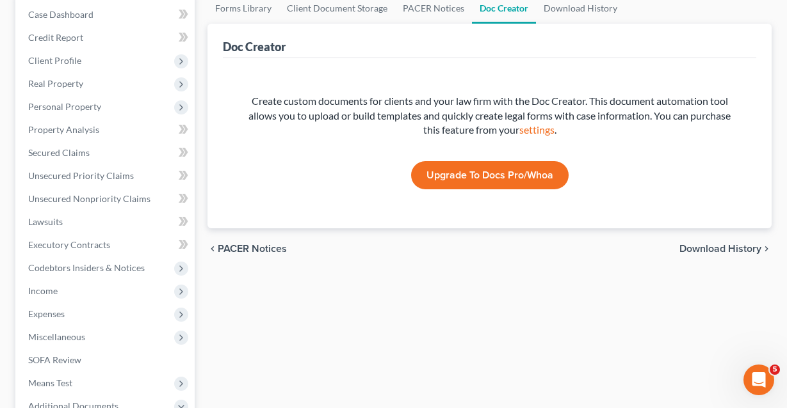
click at [723, 250] on span "Download History" at bounding box center [720, 249] width 82 height 10
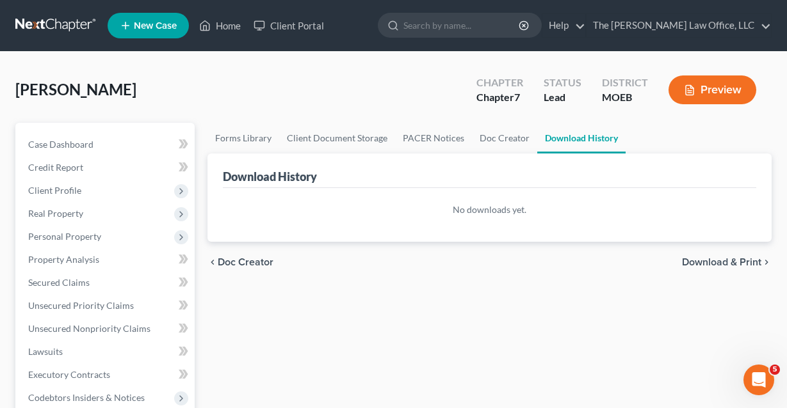
click at [715, 260] on span "Download & Print" at bounding box center [721, 262] width 79 height 10
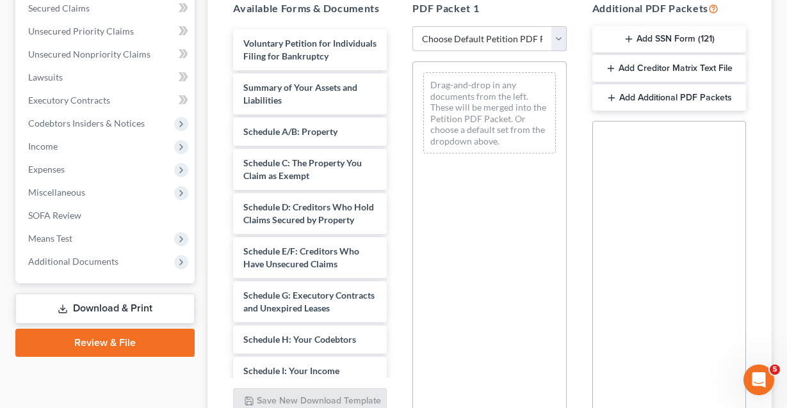
scroll to position [225, 0]
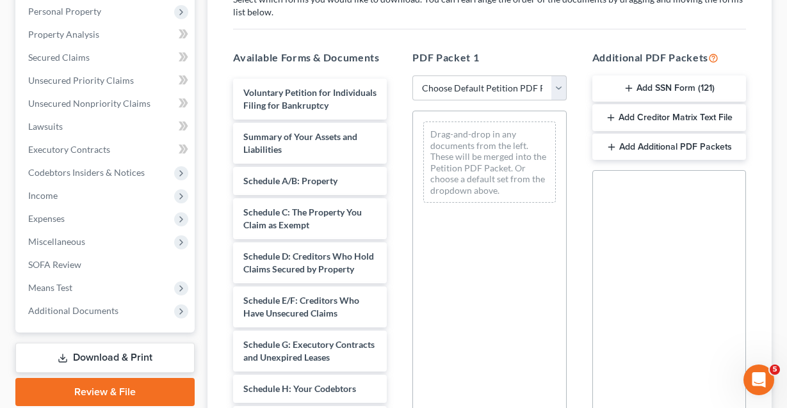
click at [685, 93] on button "Add SSN Form (121)" at bounding box center [669, 89] width 154 height 27
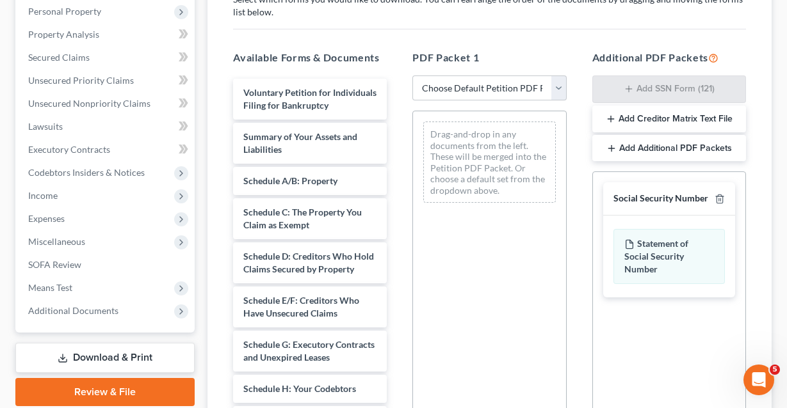
click at [683, 122] on button "Add Creditor Matrix Text File" at bounding box center [669, 119] width 154 height 27
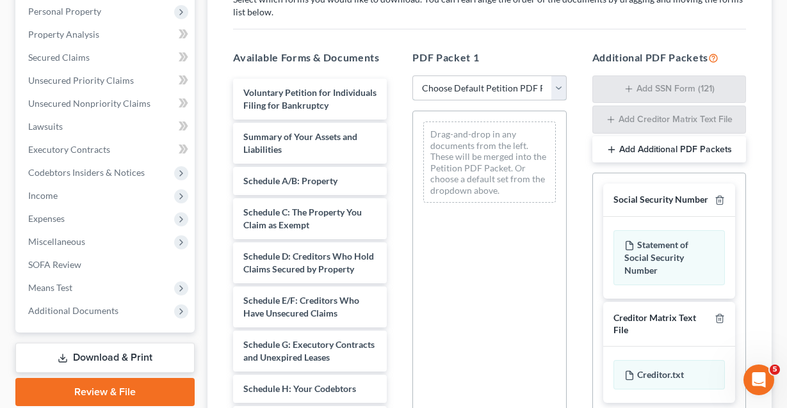
select select "0"
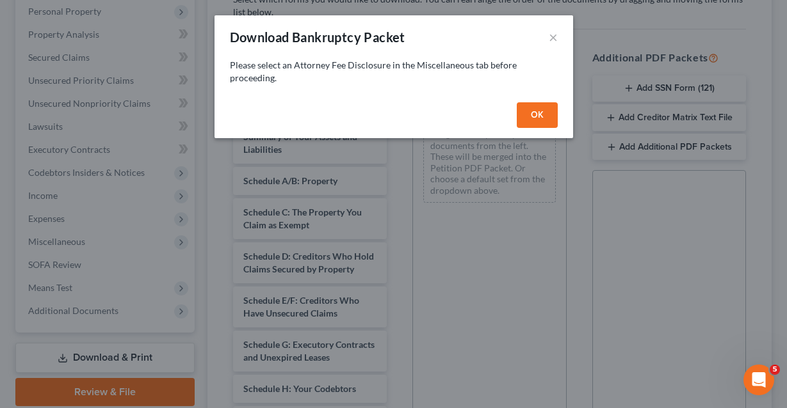
click at [539, 116] on button "OK" at bounding box center [536, 115] width 41 height 26
select select
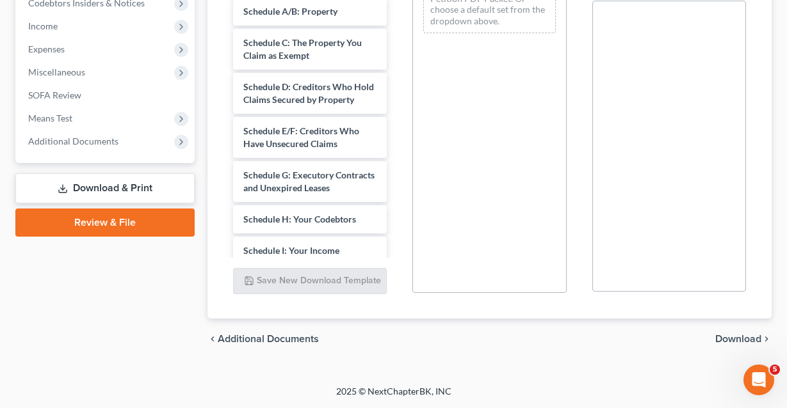
scroll to position [395, 0]
click at [149, 84] on span "Miscellaneous" at bounding box center [106, 72] width 177 height 23
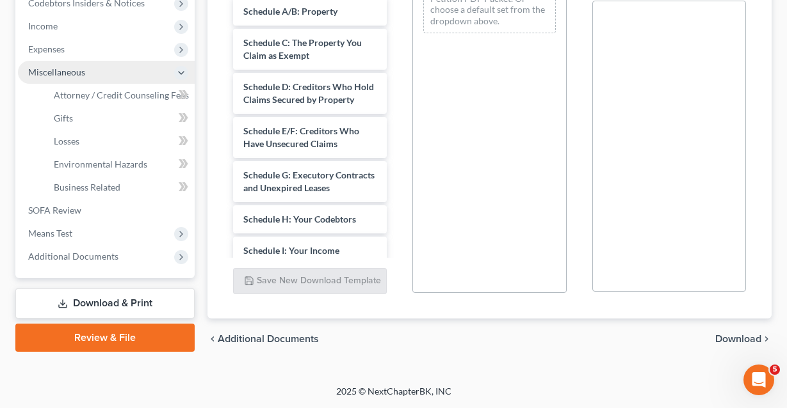
scroll to position [205, 0]
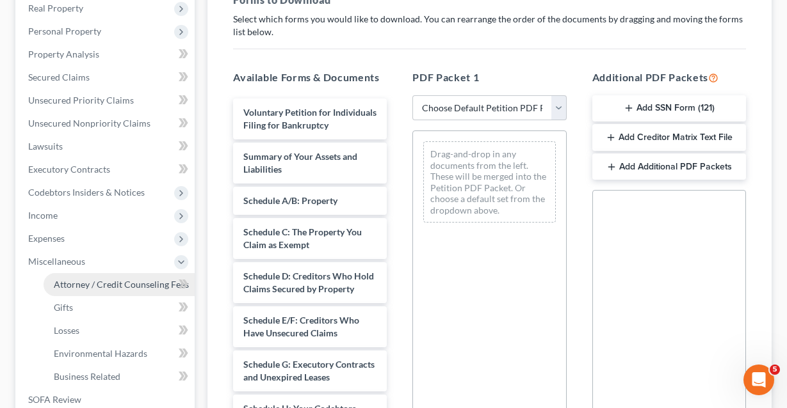
click at [141, 285] on span "Attorney / Credit Counseling Fees" at bounding box center [121, 284] width 135 height 11
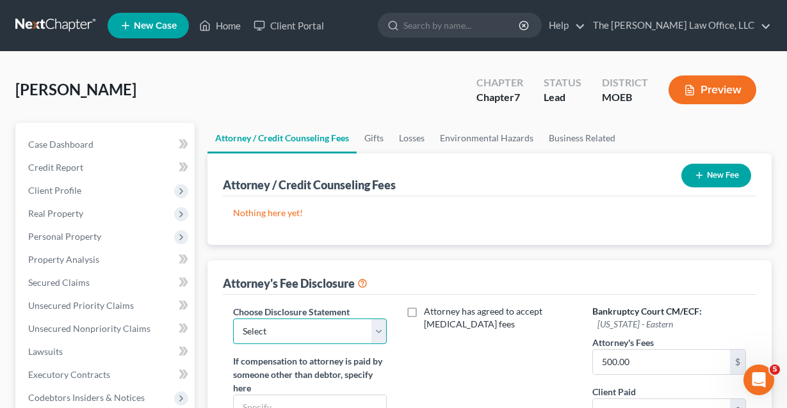
scroll to position [163, 0]
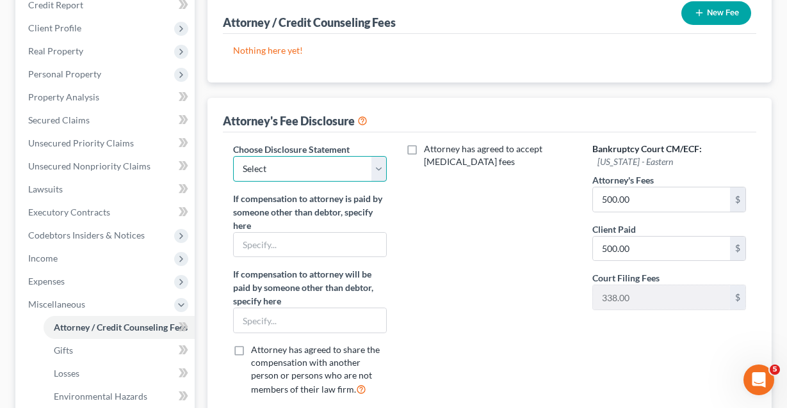
select select "0"
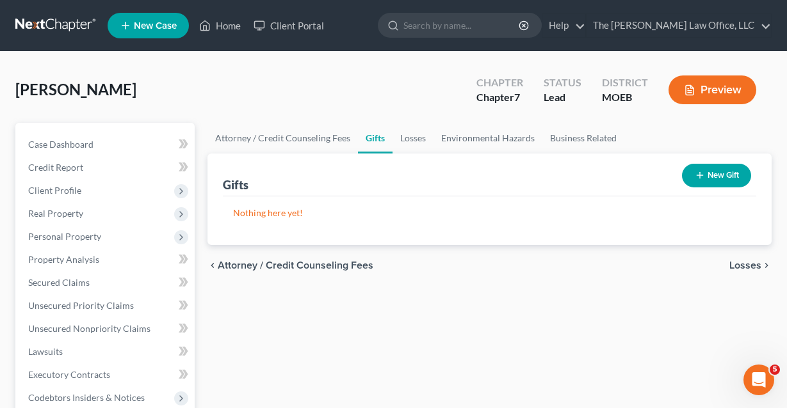
click at [746, 267] on span "Losses" at bounding box center [745, 265] width 32 height 10
click at [746, 268] on span "Environmental Hazards" at bounding box center [707, 265] width 108 height 10
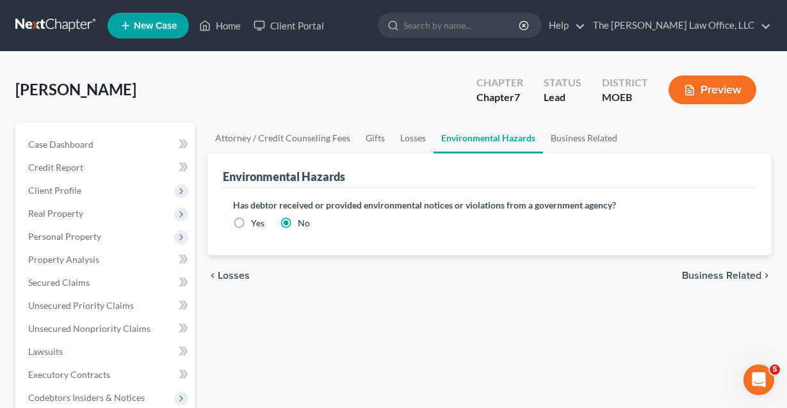
click at [737, 276] on span "Business Related" at bounding box center [721, 276] width 79 height 10
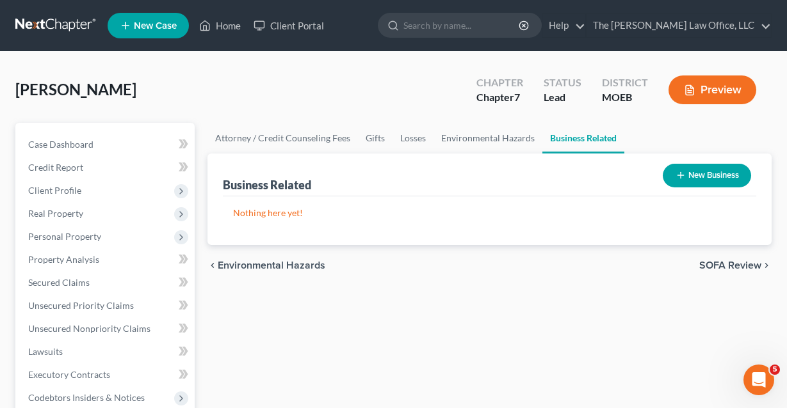
click at [735, 260] on span "SOFA Review" at bounding box center [730, 265] width 62 height 10
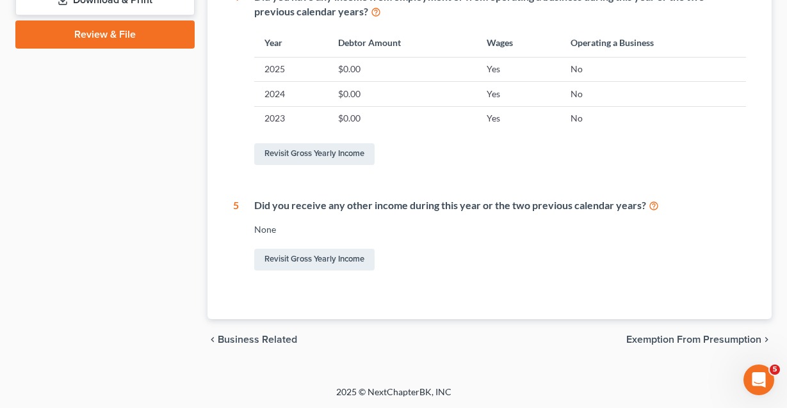
scroll to position [580, 0]
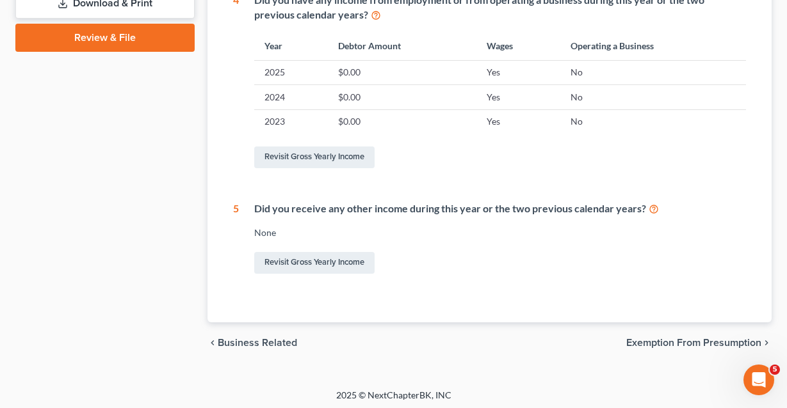
click at [675, 344] on span "Exemption from Presumption" at bounding box center [693, 343] width 135 height 10
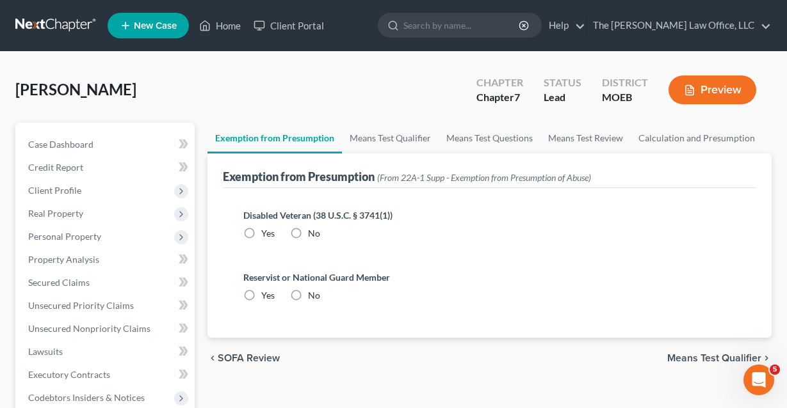
radio input "true"
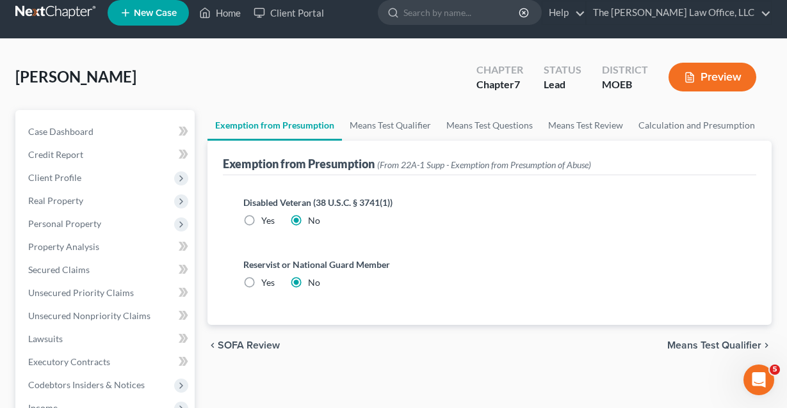
click at [698, 340] on span "Means Test Qualifier" at bounding box center [714, 345] width 94 height 10
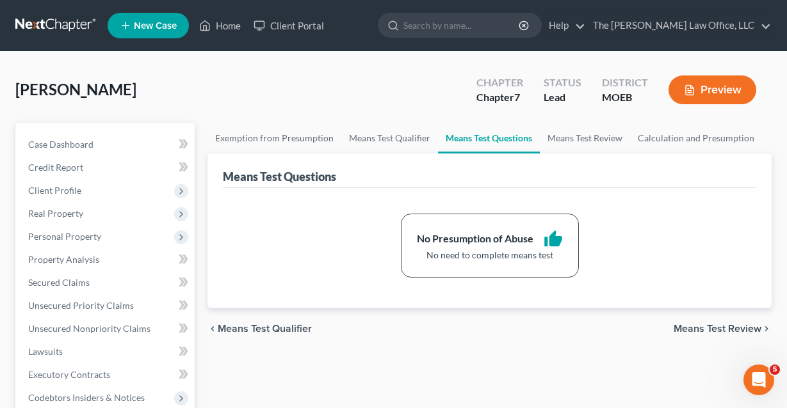
click at [683, 334] on span "Means Test Review" at bounding box center [717, 329] width 88 height 10
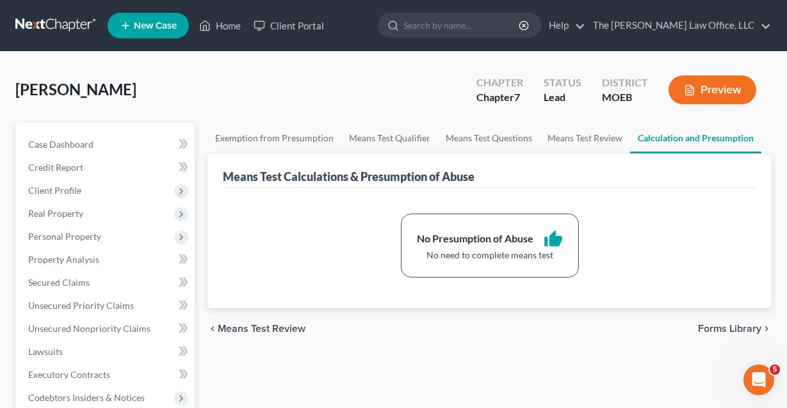
click at [714, 334] on span "Forms Library" at bounding box center [729, 329] width 63 height 10
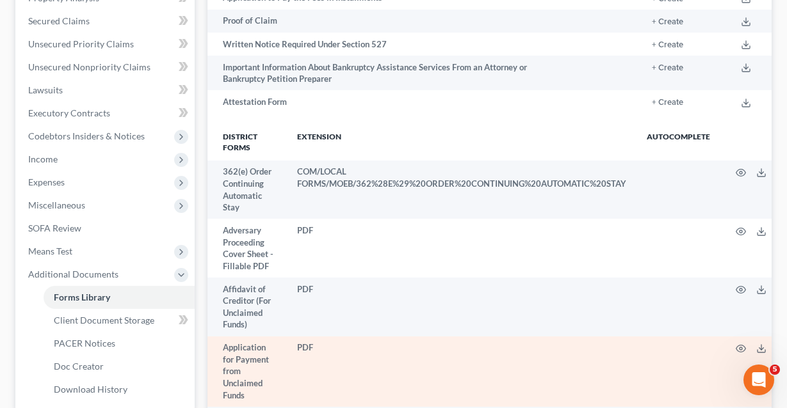
scroll to position [1420, 0]
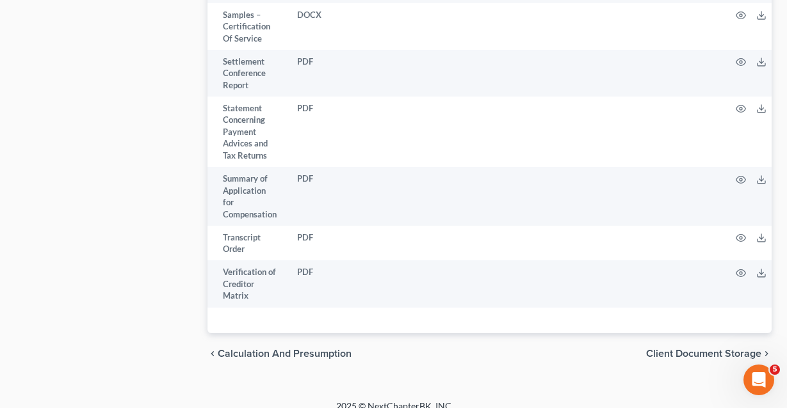
click at [710, 349] on span "Client Document Storage" at bounding box center [703, 354] width 115 height 10
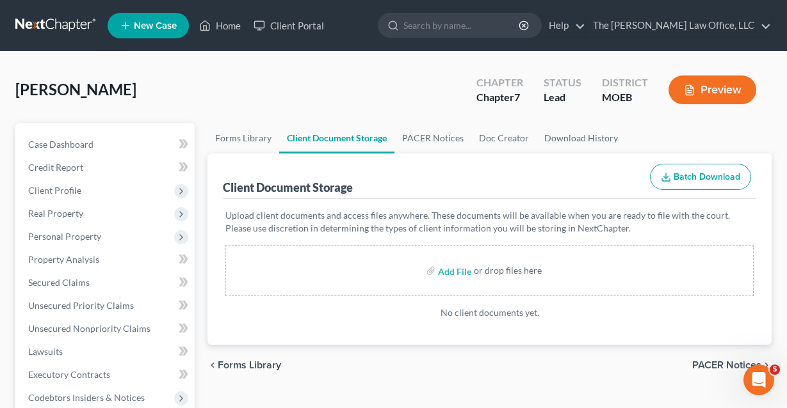
click at [714, 365] on span "PACER Notices" at bounding box center [726, 365] width 69 height 10
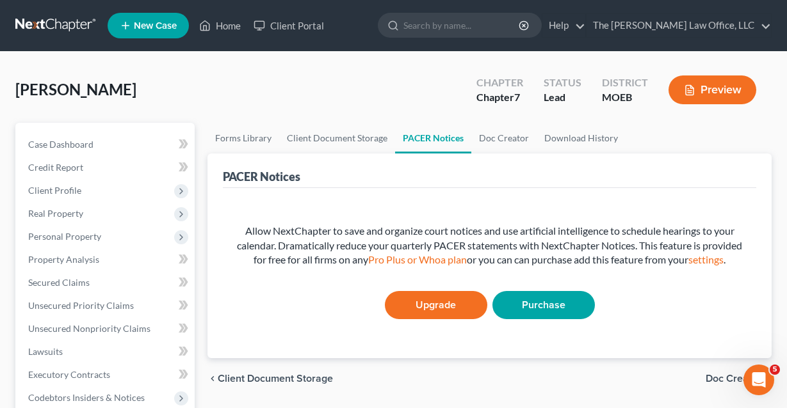
scroll to position [40, 0]
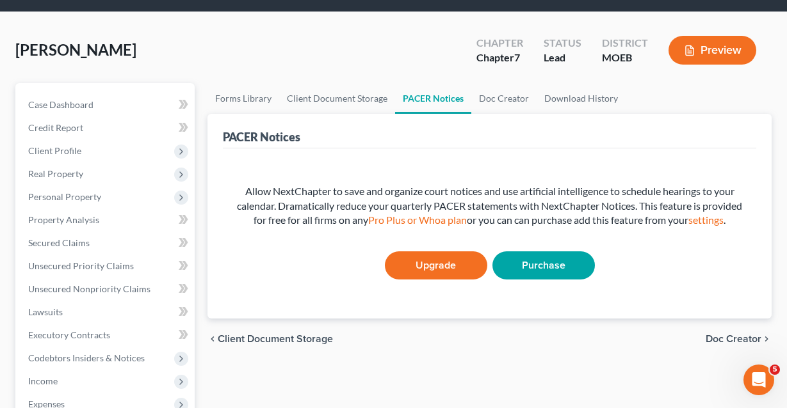
click at [714, 344] on span "Doc Creator" at bounding box center [733, 339] width 56 height 10
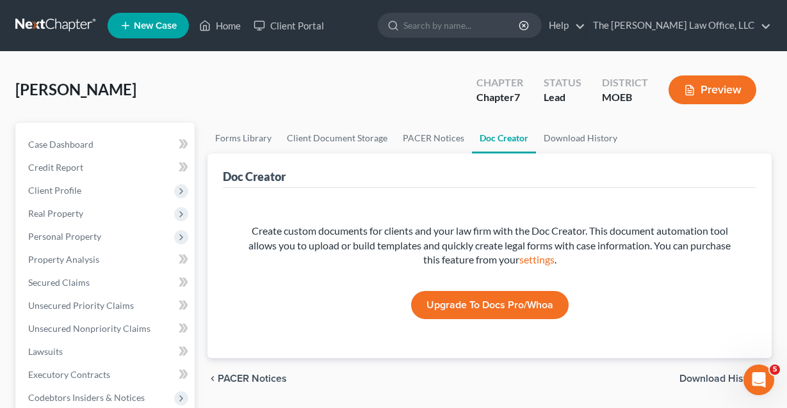
scroll to position [10, 0]
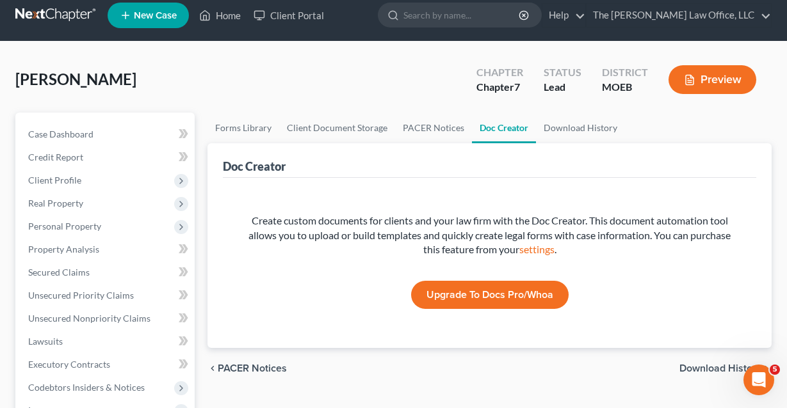
click at [710, 364] on span "Download History" at bounding box center [720, 369] width 82 height 10
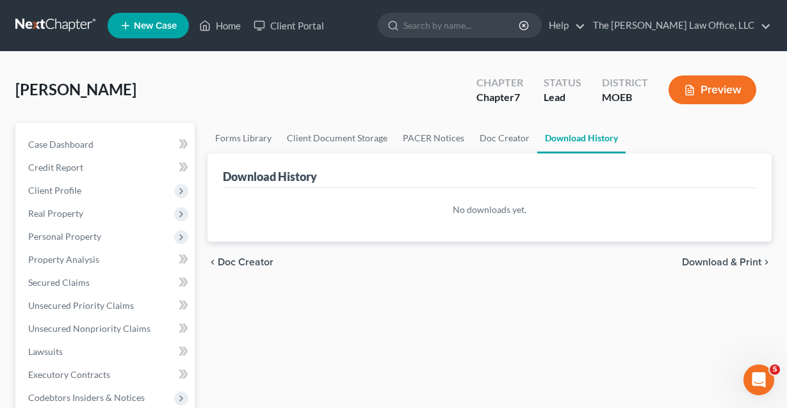
click at [706, 262] on span "Download & Print" at bounding box center [721, 262] width 79 height 10
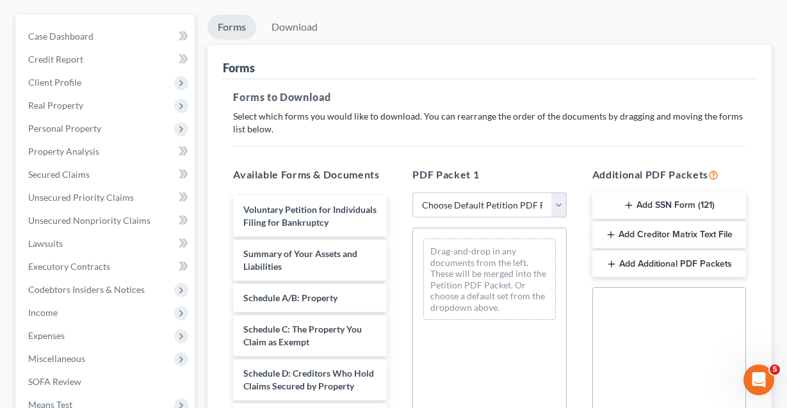
scroll to position [139, 0]
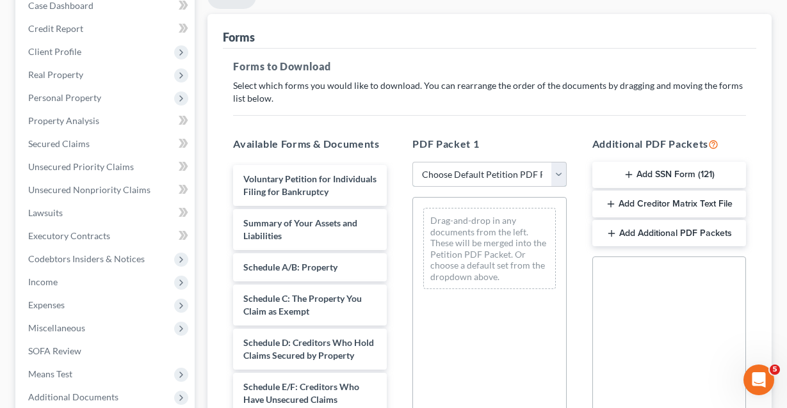
select select "0"
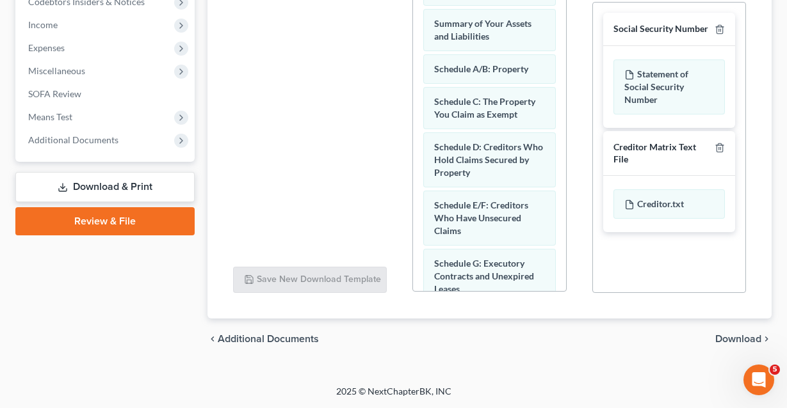
scroll to position [396, 0]
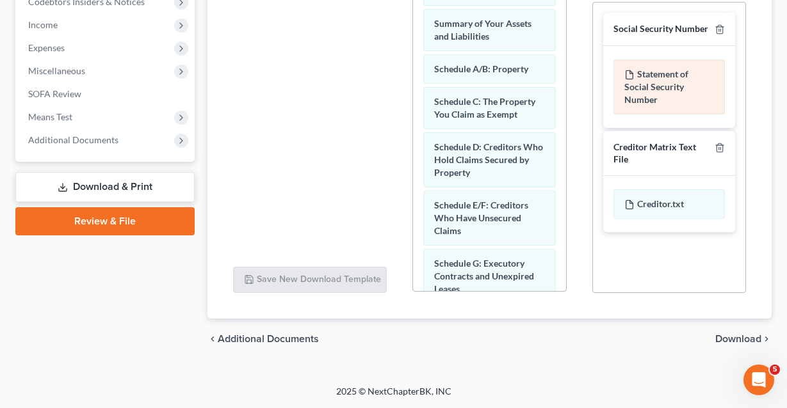
click at [651, 84] on div "Statement of Social Security Number" at bounding box center [668, 87] width 111 height 55
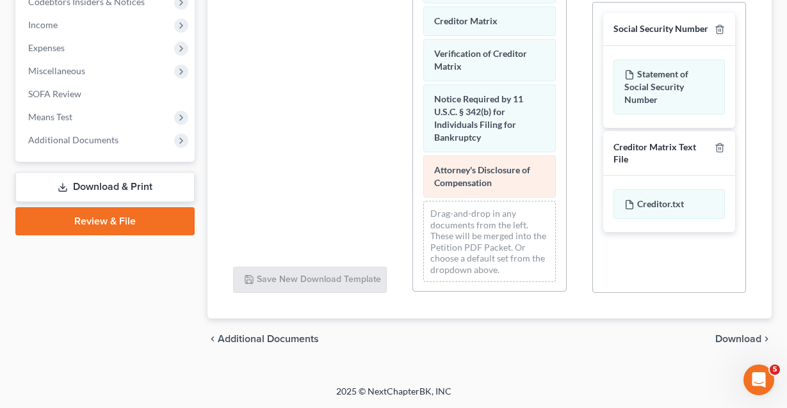
scroll to position [669, 0]
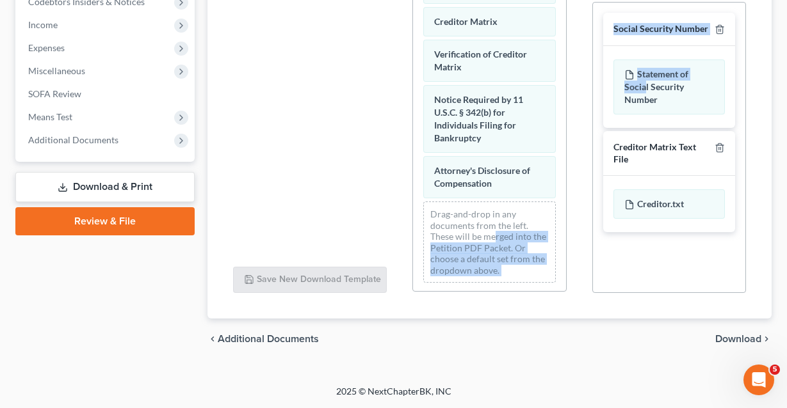
drag, startPoint x: 645, startPoint y: 86, endPoint x: 487, endPoint y: 240, distance: 220.4
click at [487, 240] on div "Available Forms & Documents Save New Download Template PDF Packet 1 Choose Defa…" at bounding box center [489, 86] width 538 height 435
click at [618, 349] on div "chevron_left Additional Documents Download chevron_right" at bounding box center [489, 339] width 564 height 41
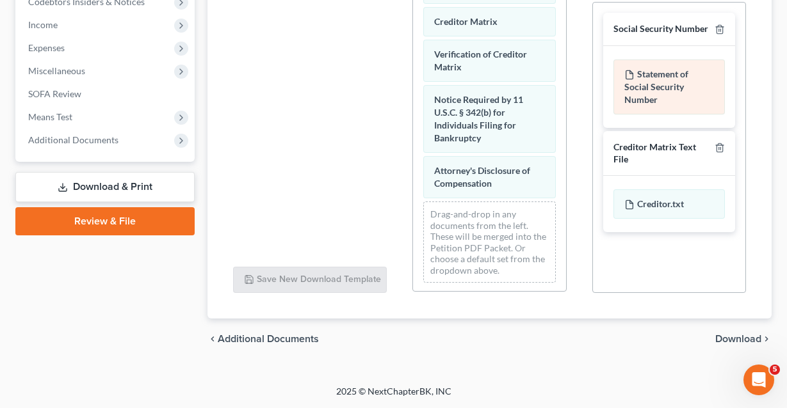
click at [648, 92] on div "Statement of Social Security Number" at bounding box center [668, 87] width 111 height 55
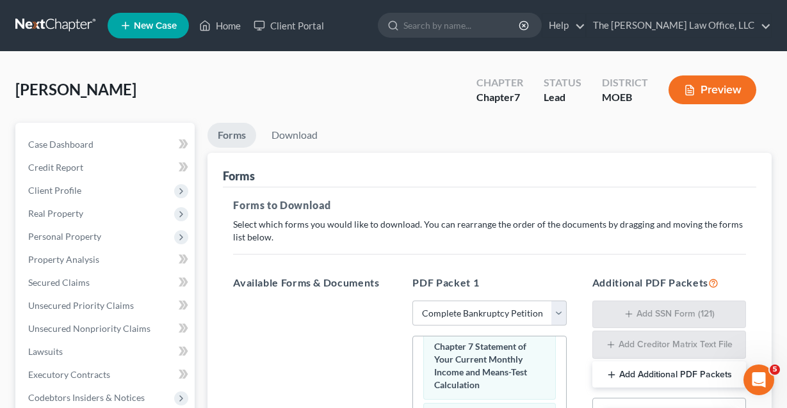
scroll to position [0, 0]
click at [52, 141] on span "Case Dashboard" at bounding box center [60, 144] width 65 height 11
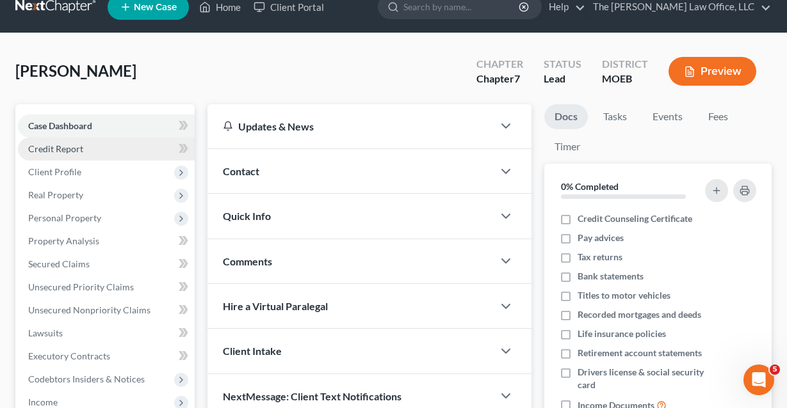
scroll to position [38, 0]
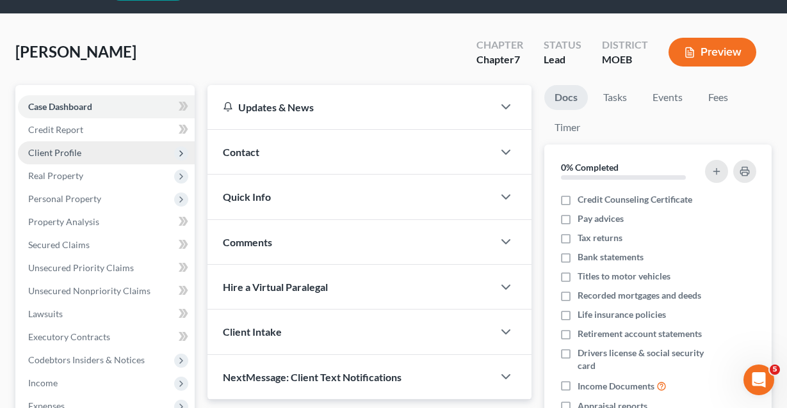
click at [55, 146] on span "Client Profile" at bounding box center [106, 152] width 177 height 23
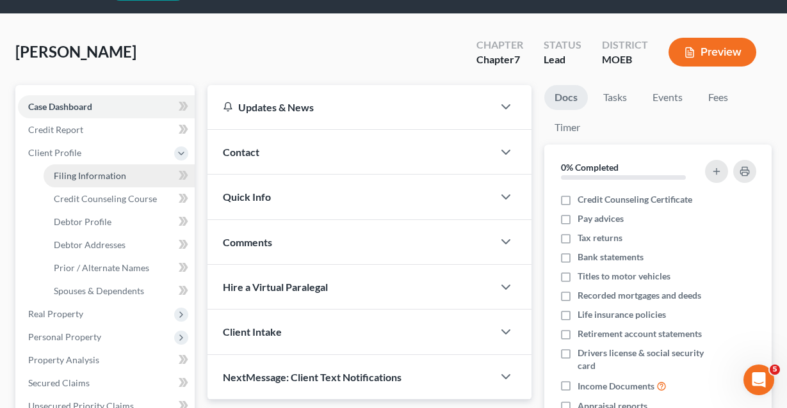
click at [64, 175] on span "Filing Information" at bounding box center [90, 175] width 72 height 11
select select "1"
select select "0"
select select "45"
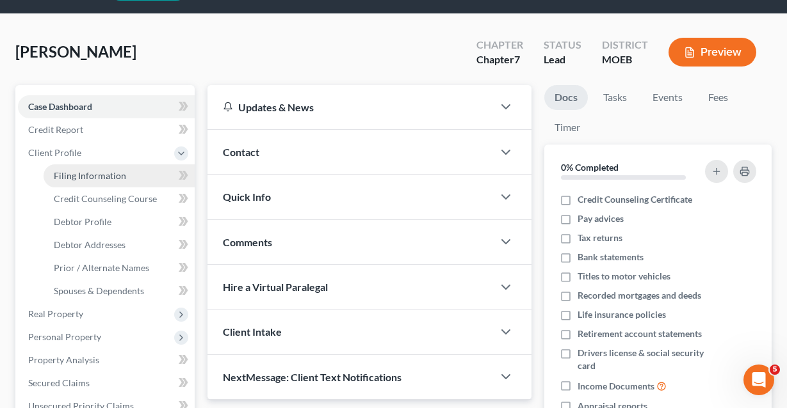
select select "0"
select select "26"
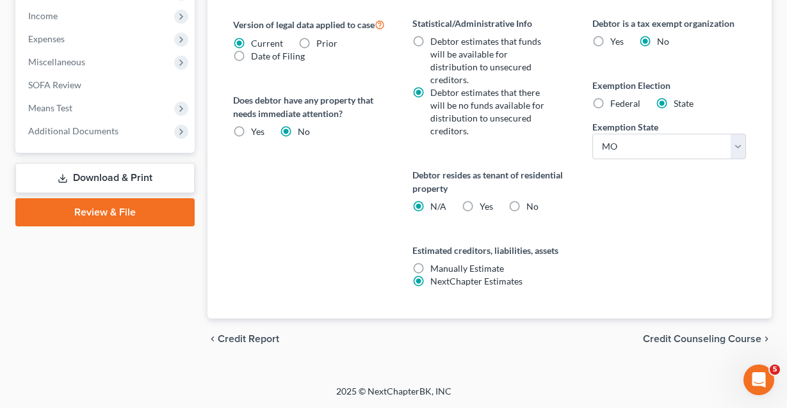
scroll to position [544, 0]
click at [678, 336] on span "Credit Counseling Course" at bounding box center [702, 339] width 118 height 10
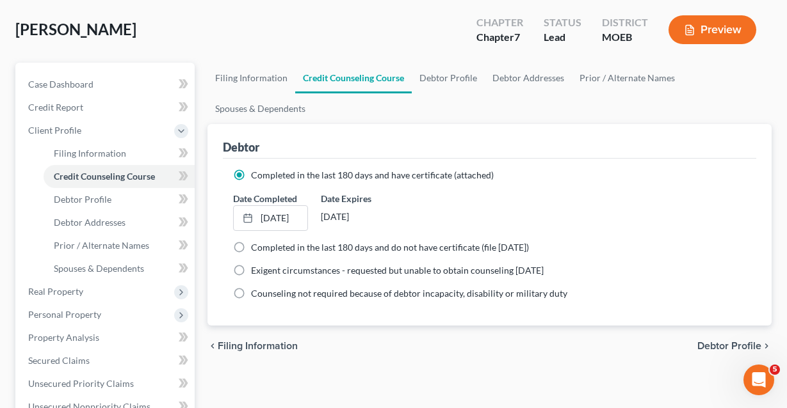
scroll to position [65, 0]
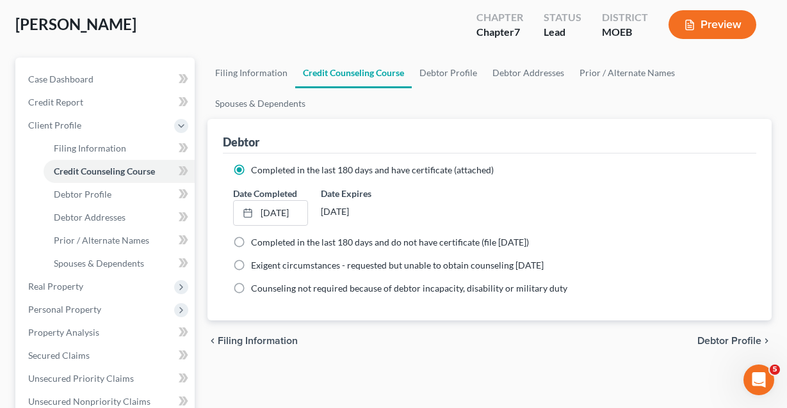
click at [724, 341] on span "Debtor Profile" at bounding box center [729, 341] width 64 height 10
select select "0"
select select "1"
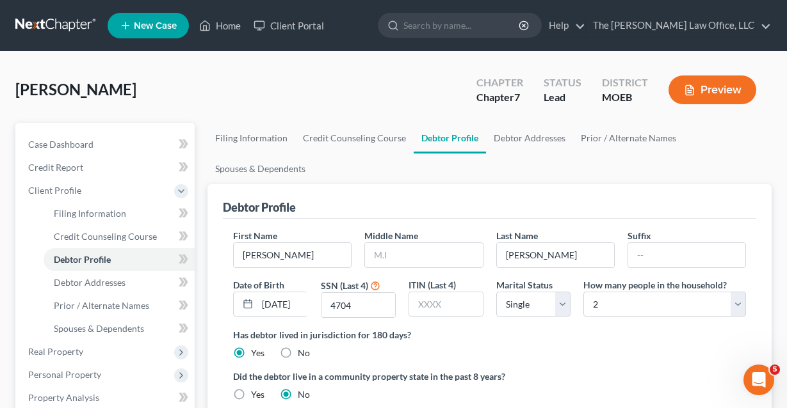
radio input "true"
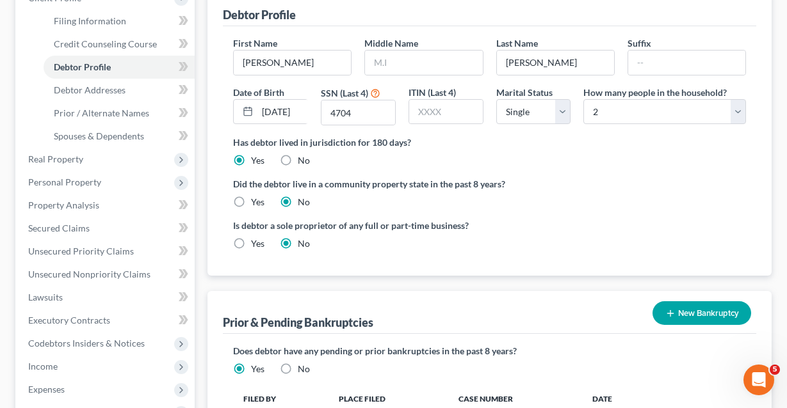
scroll to position [410, 0]
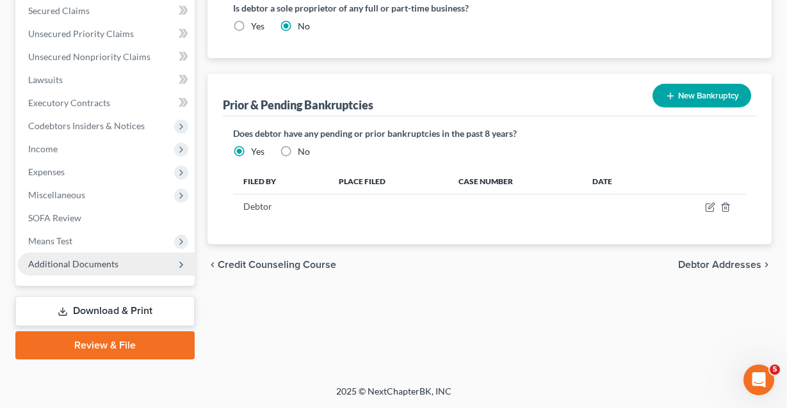
click at [79, 266] on span "Additional Documents" at bounding box center [73, 264] width 90 height 11
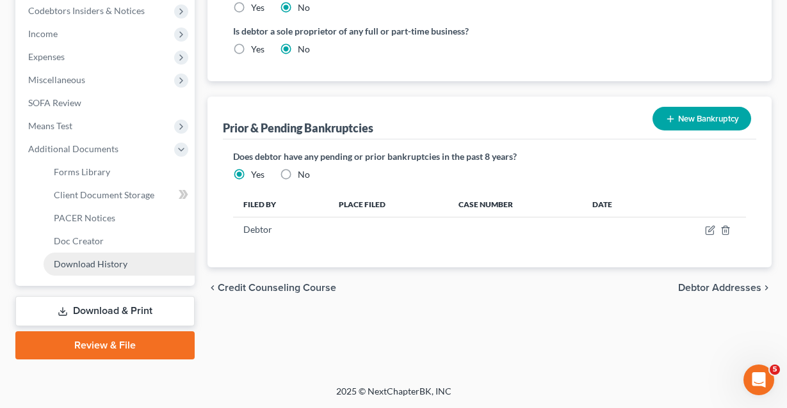
scroll to position [387, 0]
click at [105, 342] on link "Review & File" at bounding box center [104, 346] width 179 height 28
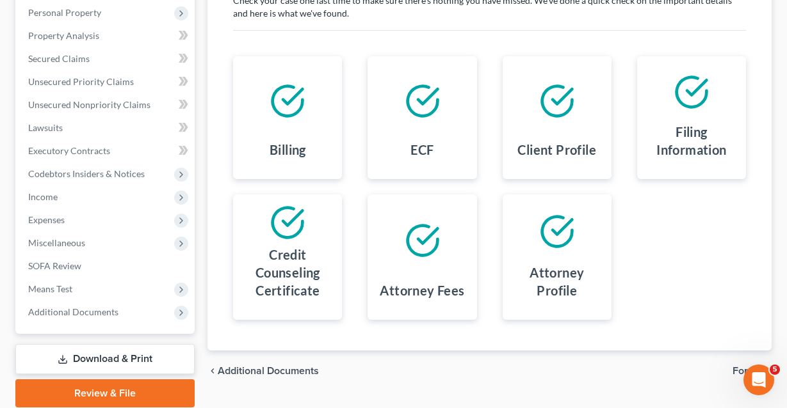
scroll to position [161, 0]
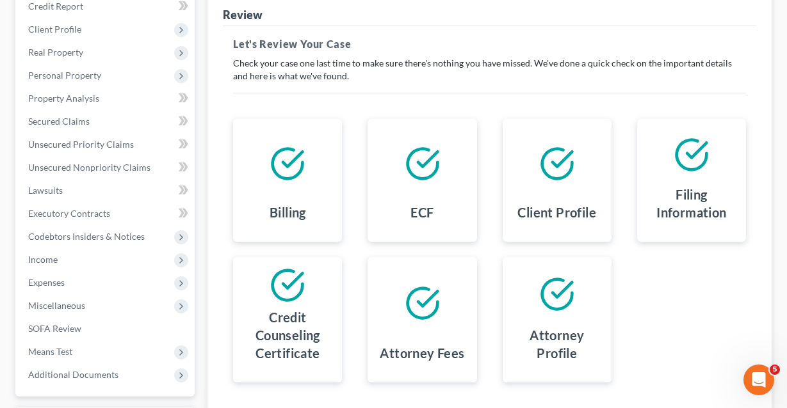
click at [696, 180] on div "Filing Information" at bounding box center [691, 205] width 88 height 51
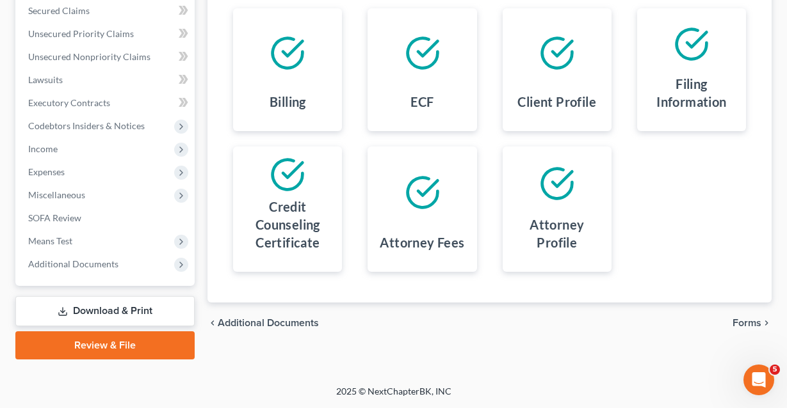
scroll to position [272, 0]
click at [103, 311] on link "Download & Print" at bounding box center [104, 311] width 179 height 30
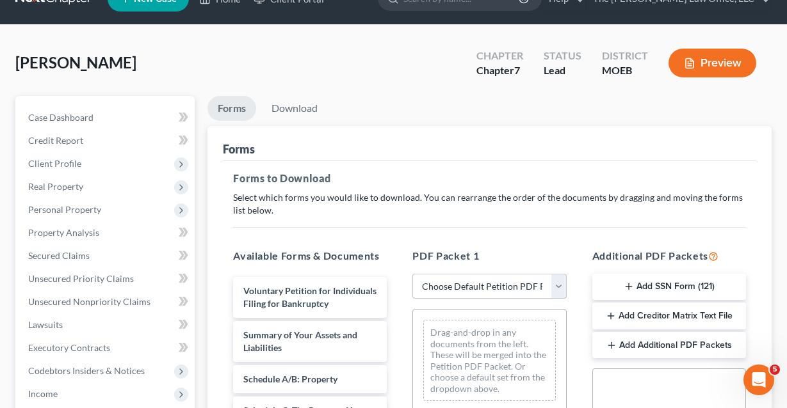
scroll to position [183, 0]
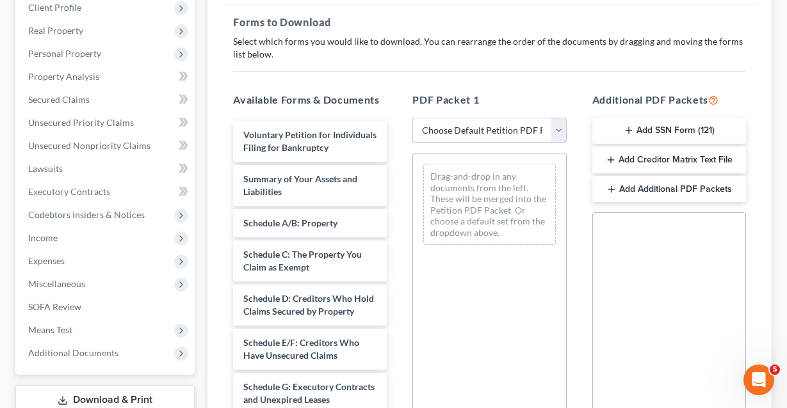
select select "0"
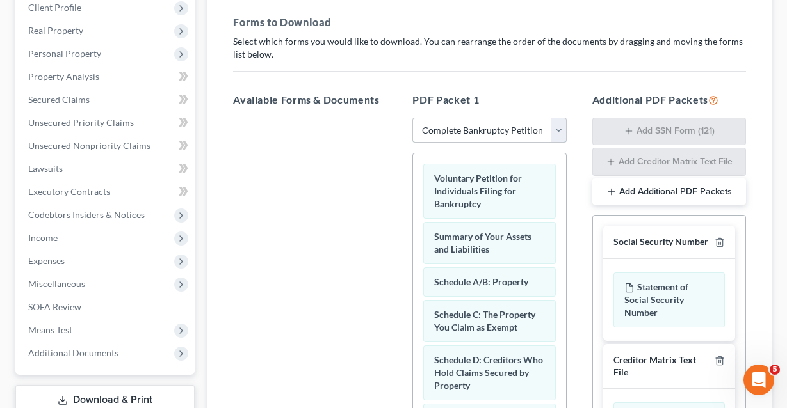
scroll to position [184, 0]
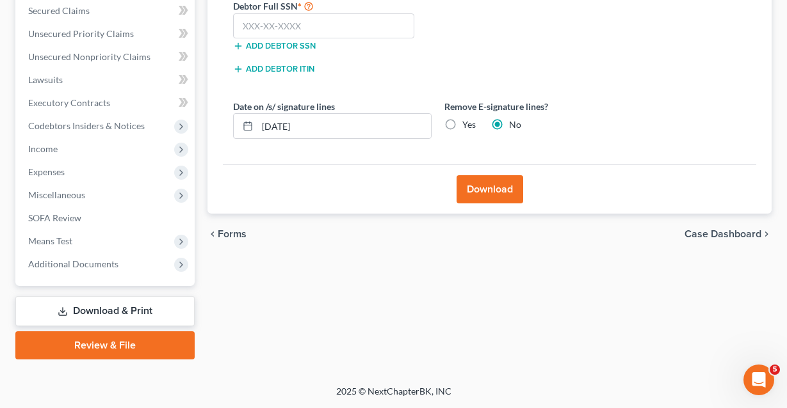
scroll to position [140, 0]
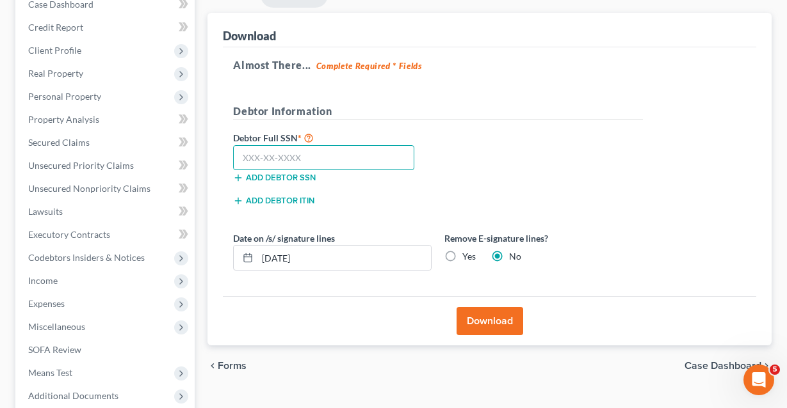
click at [280, 151] on input "text" at bounding box center [323, 158] width 181 height 26
paste input "606-46-3112"
type input "6"
paste input "486-84-4704"
type input "486-84-4704"
